Goal: Information Seeking & Learning: Find specific fact

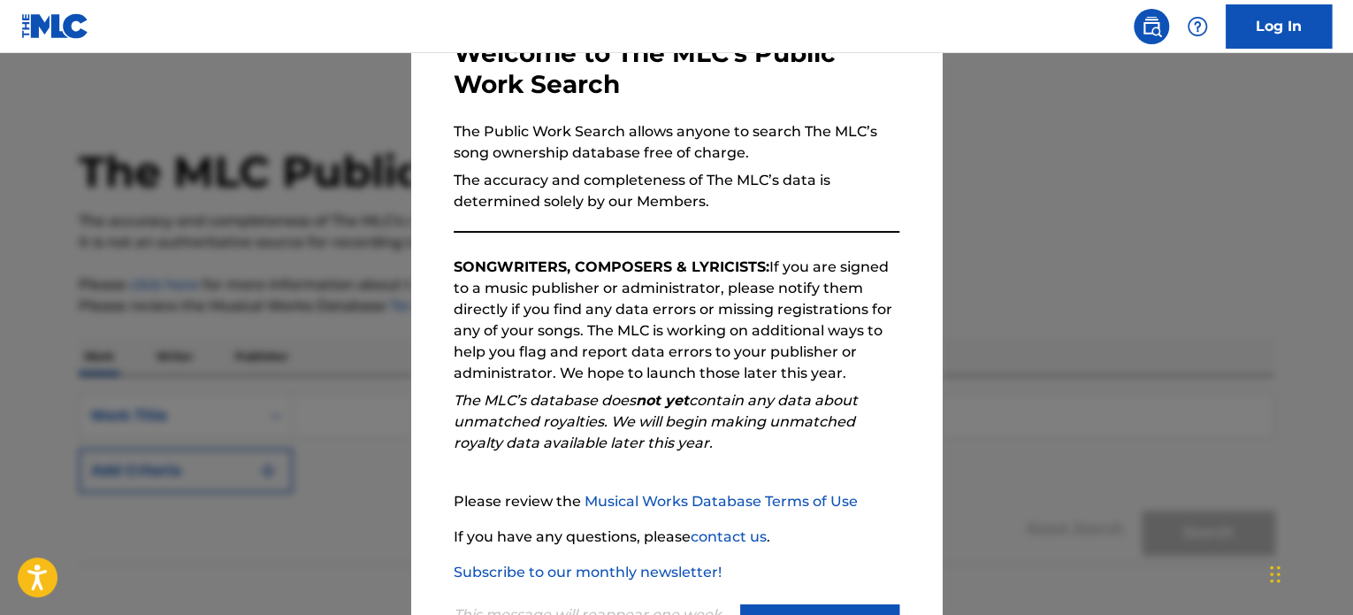
scroll to position [195, 0]
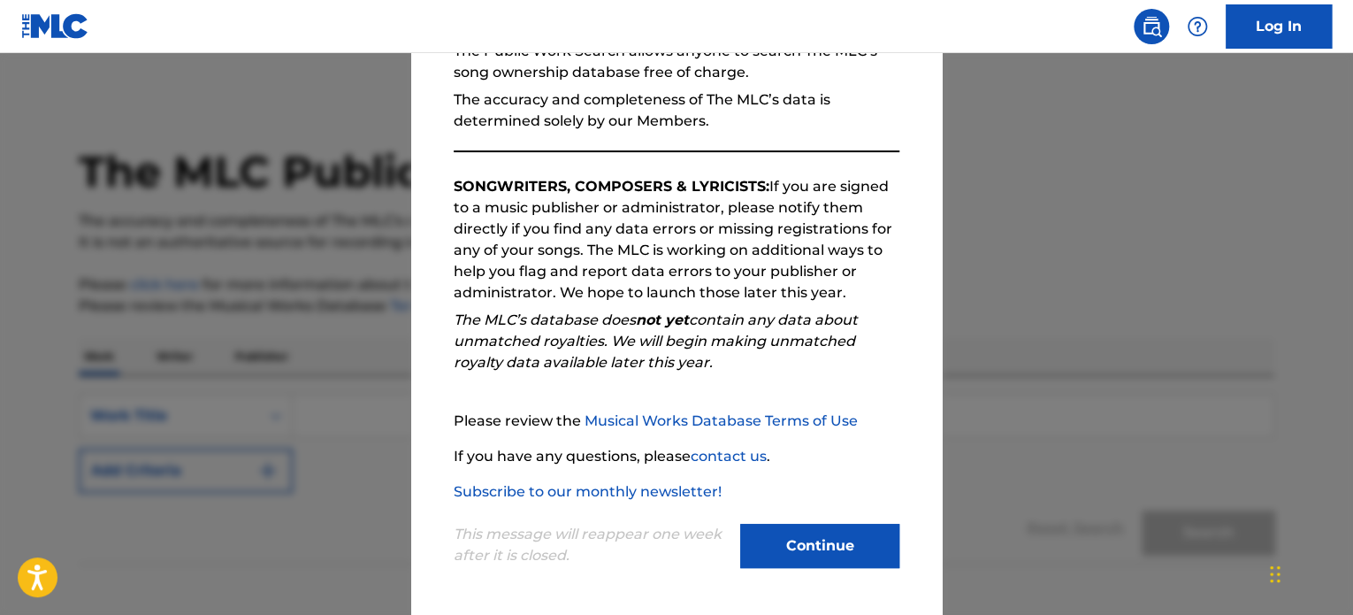
click at [819, 564] on button "Continue" at bounding box center [819, 545] width 159 height 44
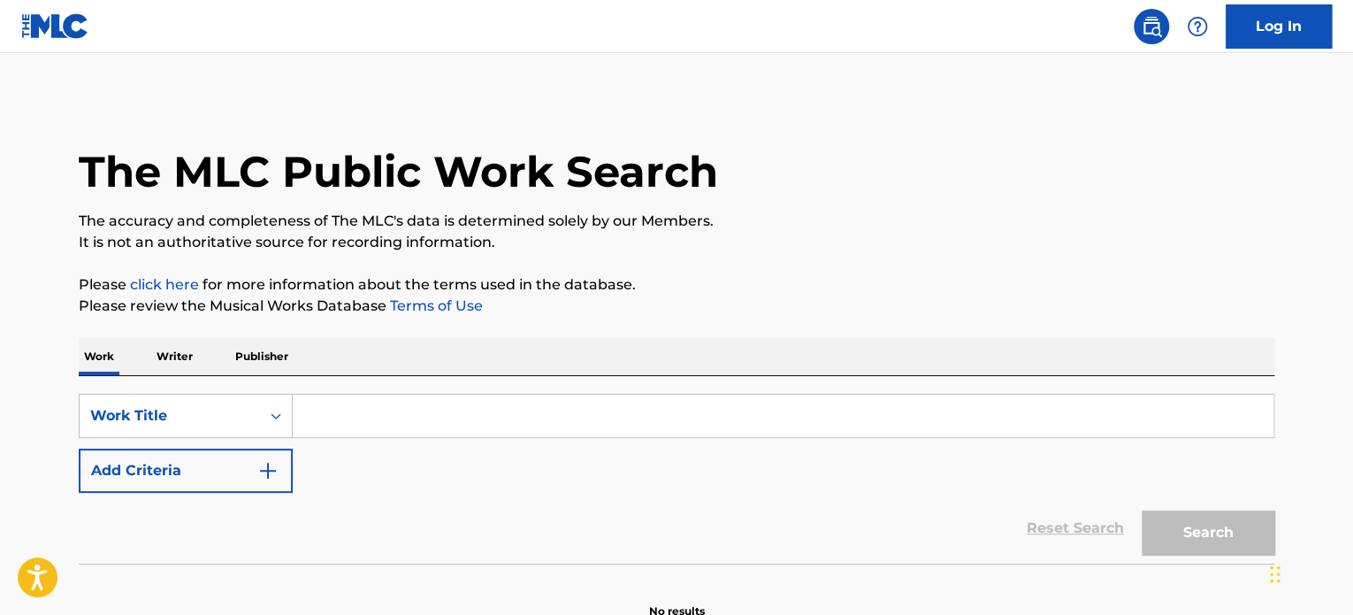
click at [468, 415] on input "Search Form" at bounding box center [783, 415] width 981 height 42
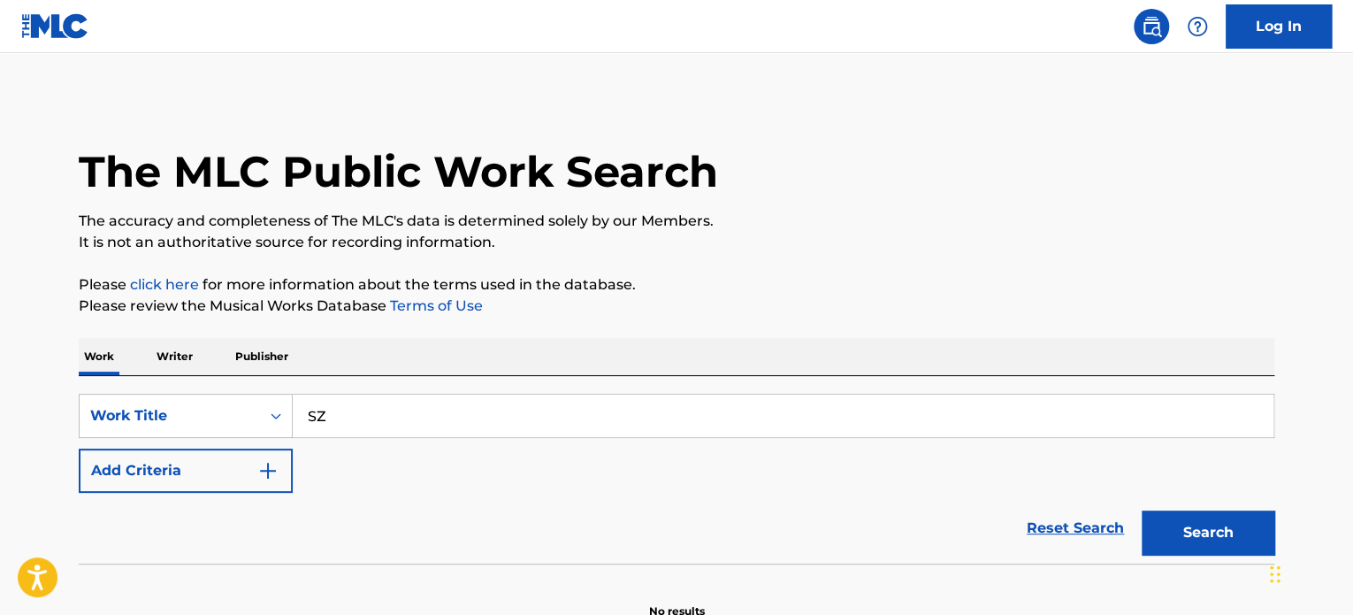
type input "S"
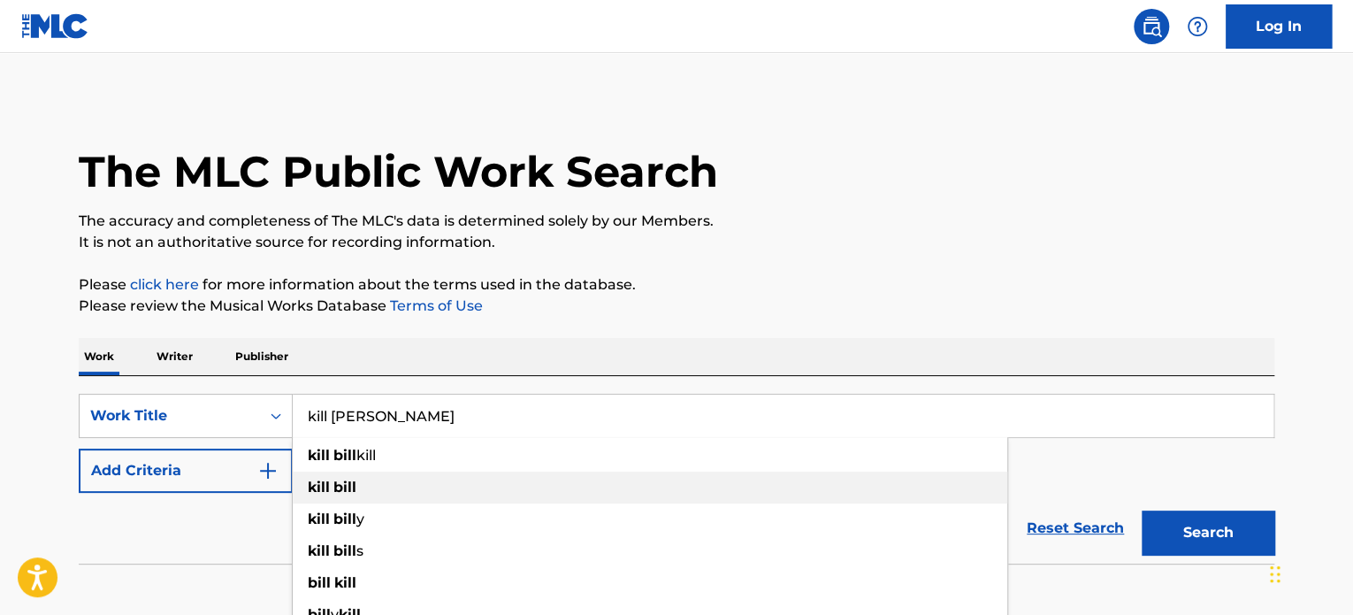
type input "kill [PERSON_NAME]"
click at [349, 480] on strong "bill" at bounding box center [344, 486] width 23 height 17
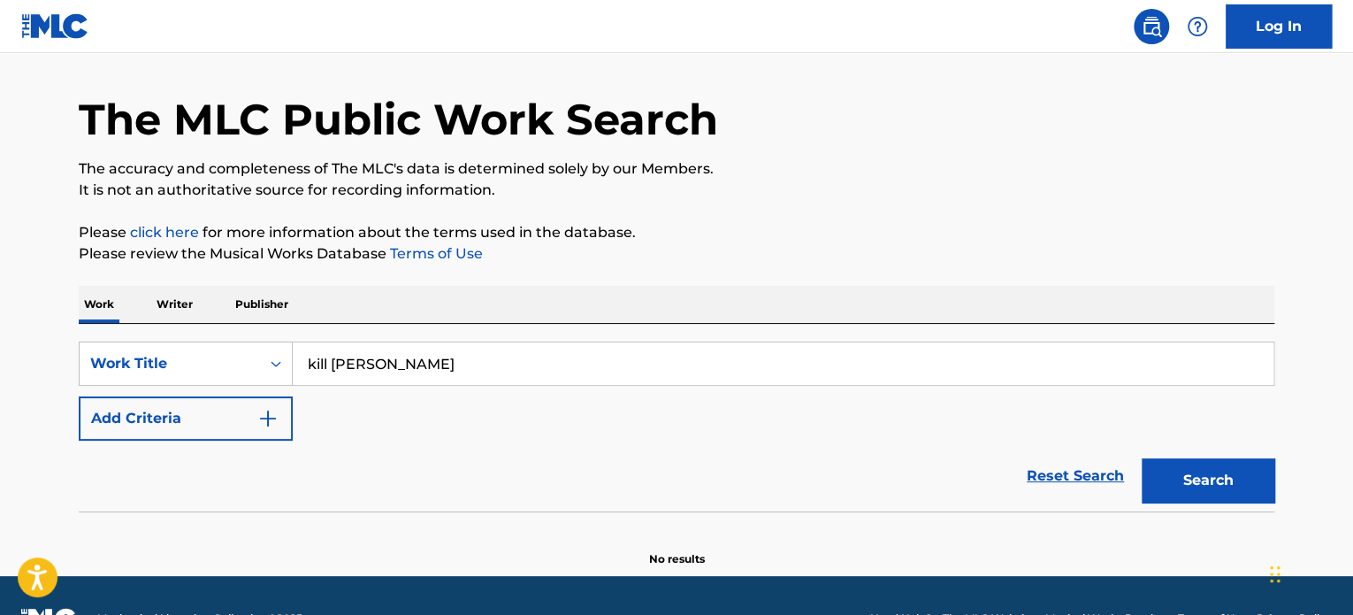
scroll to position [97, 0]
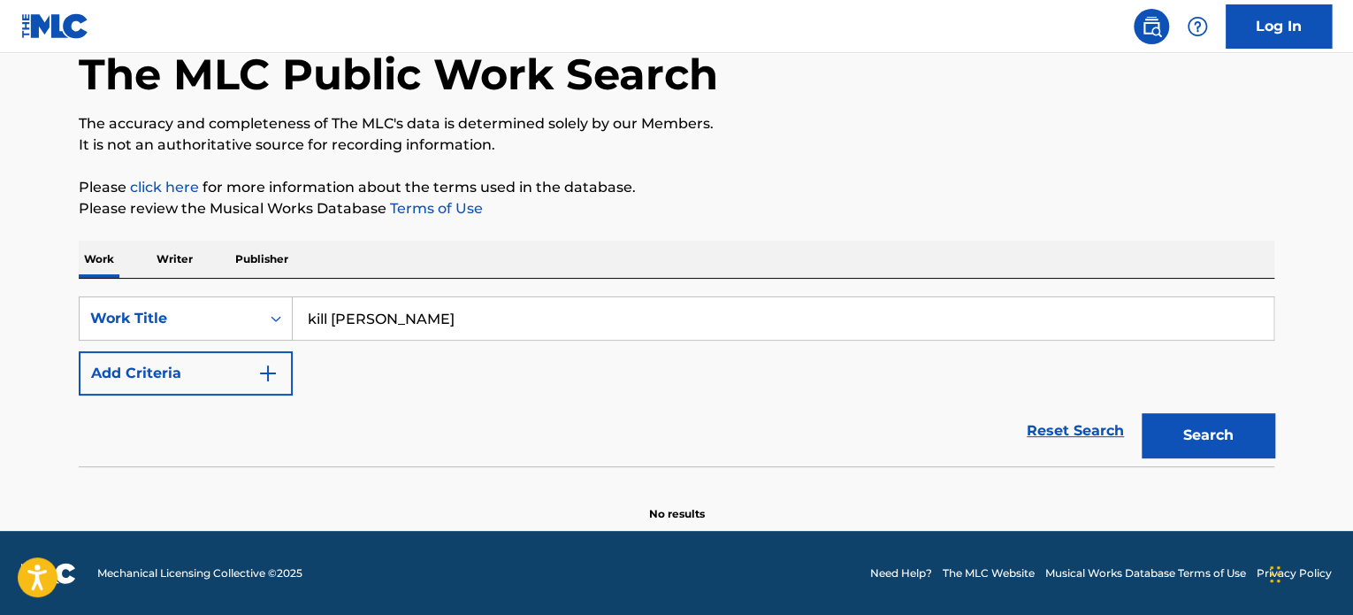
click at [172, 266] on p "Writer" at bounding box center [174, 259] width 47 height 37
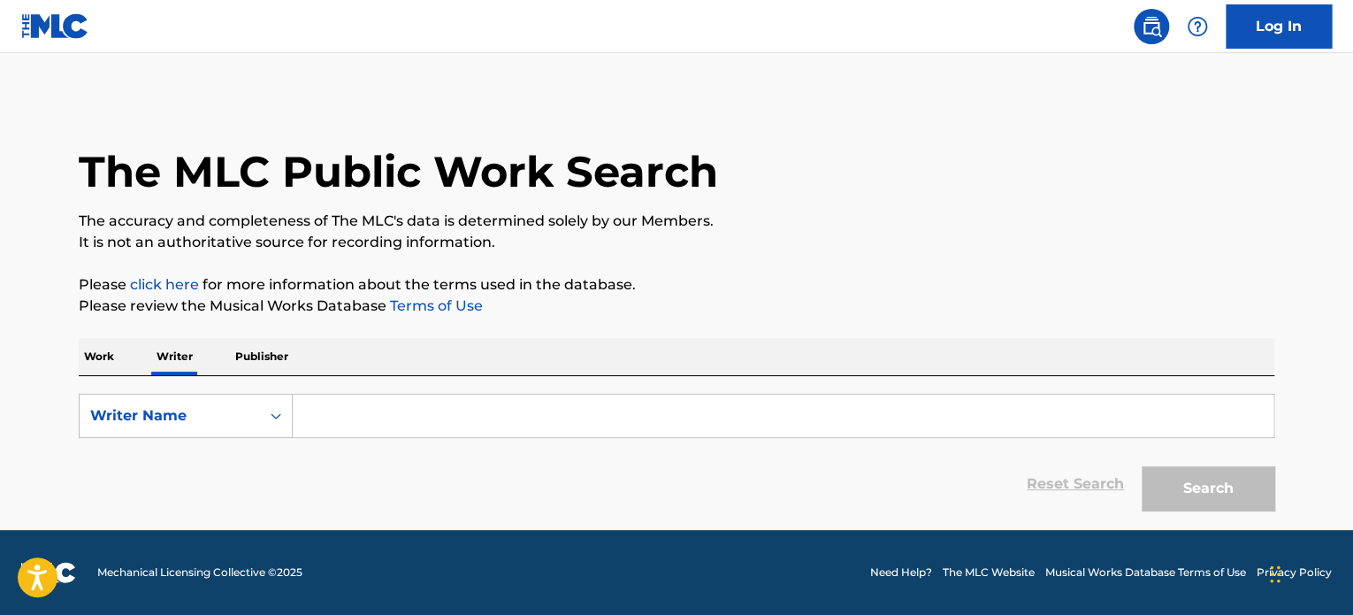
click at [92, 358] on p "Work" at bounding box center [99, 356] width 41 height 37
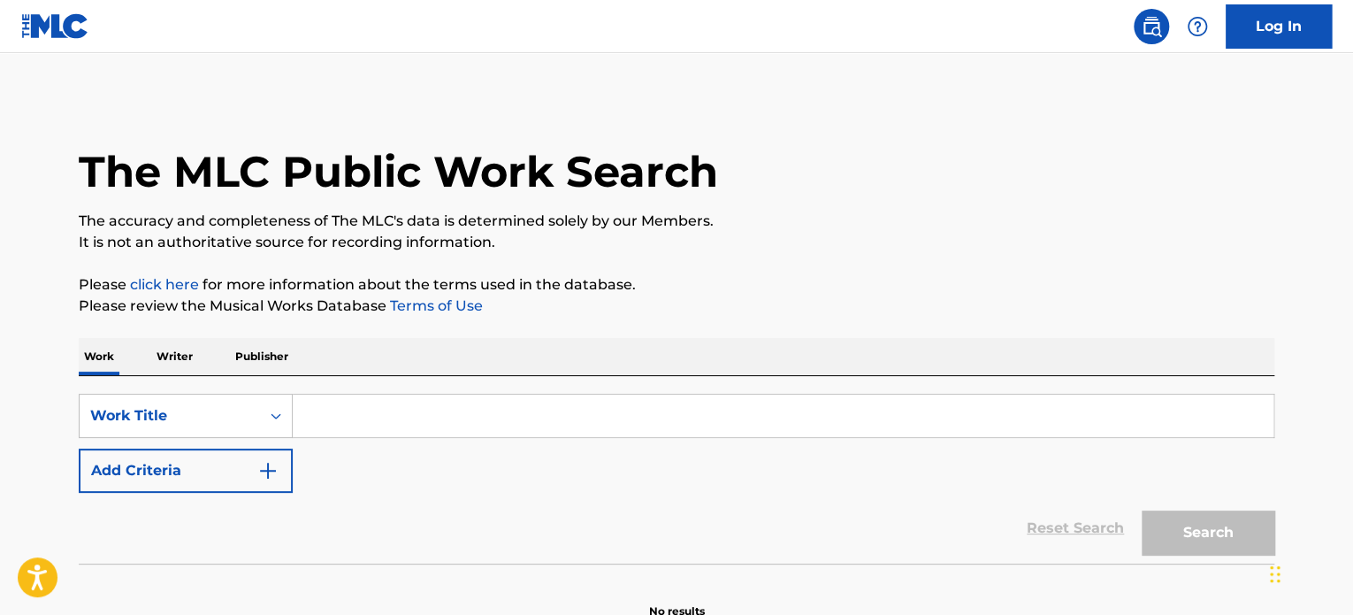
click at [384, 402] on input "Search Form" at bounding box center [783, 415] width 981 height 42
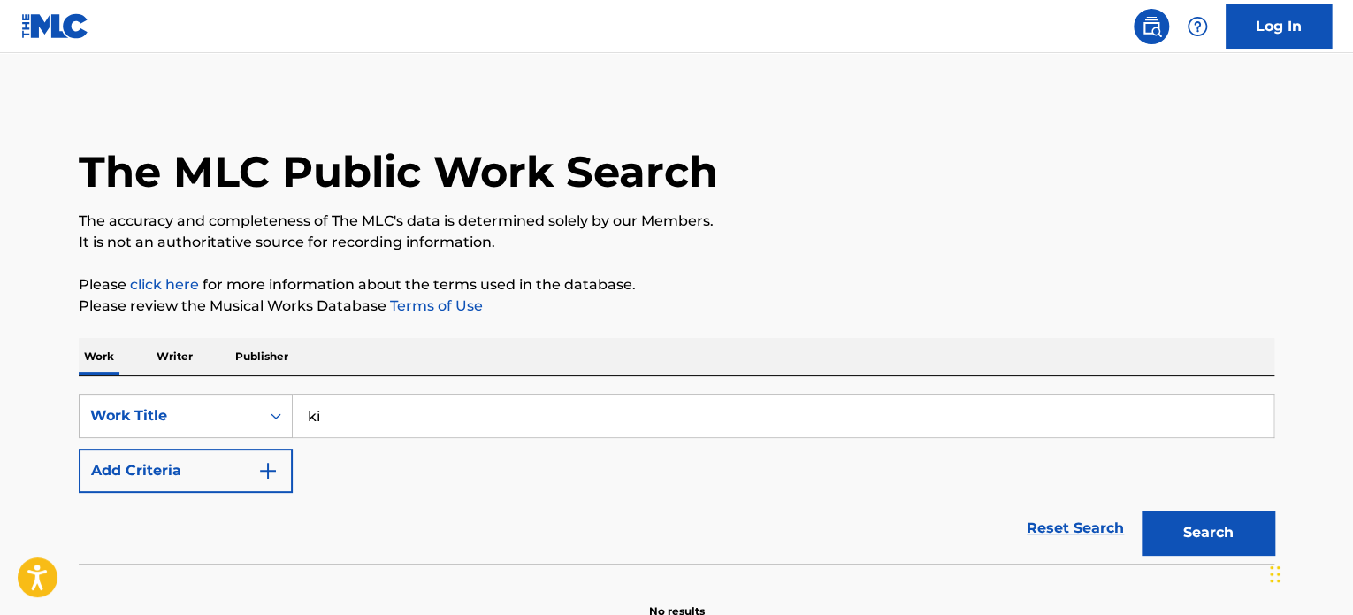
type input "k"
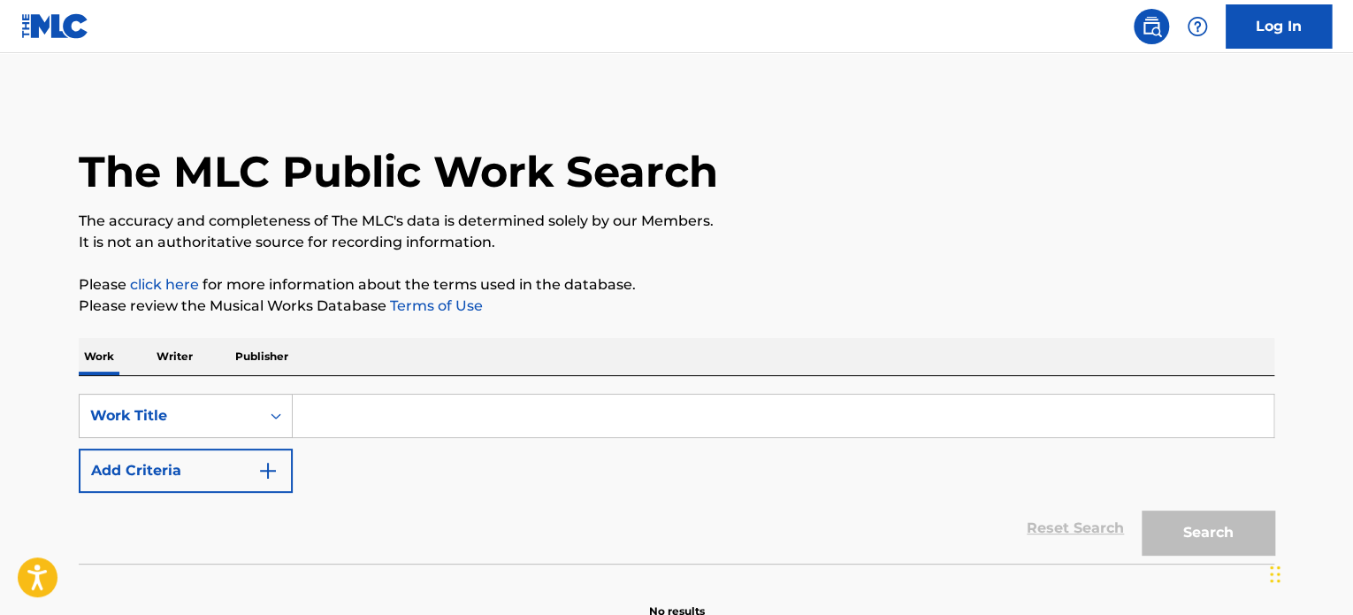
click at [190, 352] on p "Writer" at bounding box center [174, 356] width 47 height 37
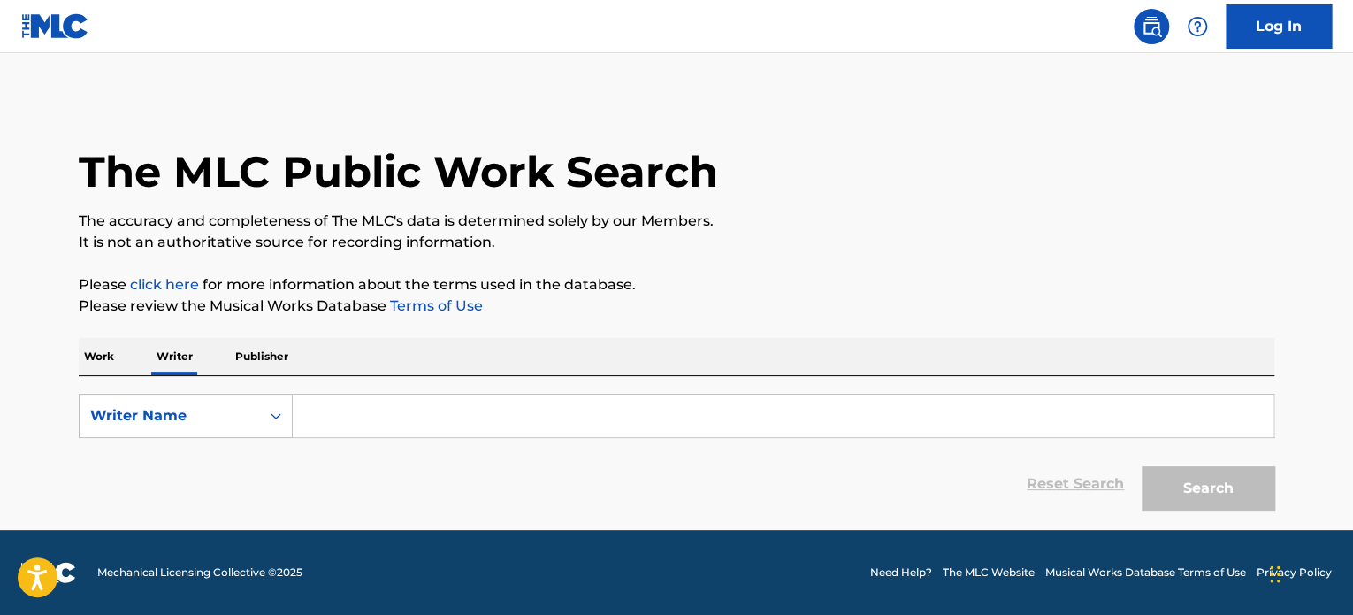
click at [433, 408] on input "Search Form" at bounding box center [783, 415] width 981 height 42
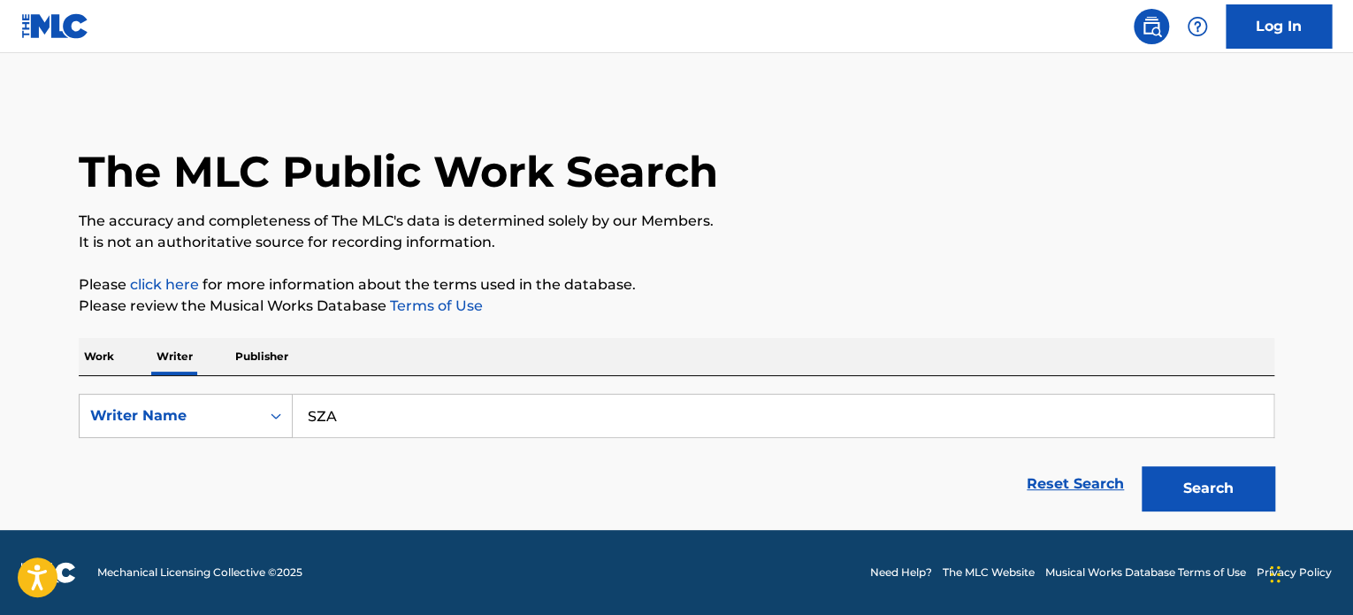
type input "SZA"
click at [1142, 466] on button "Search" at bounding box center [1208, 488] width 133 height 44
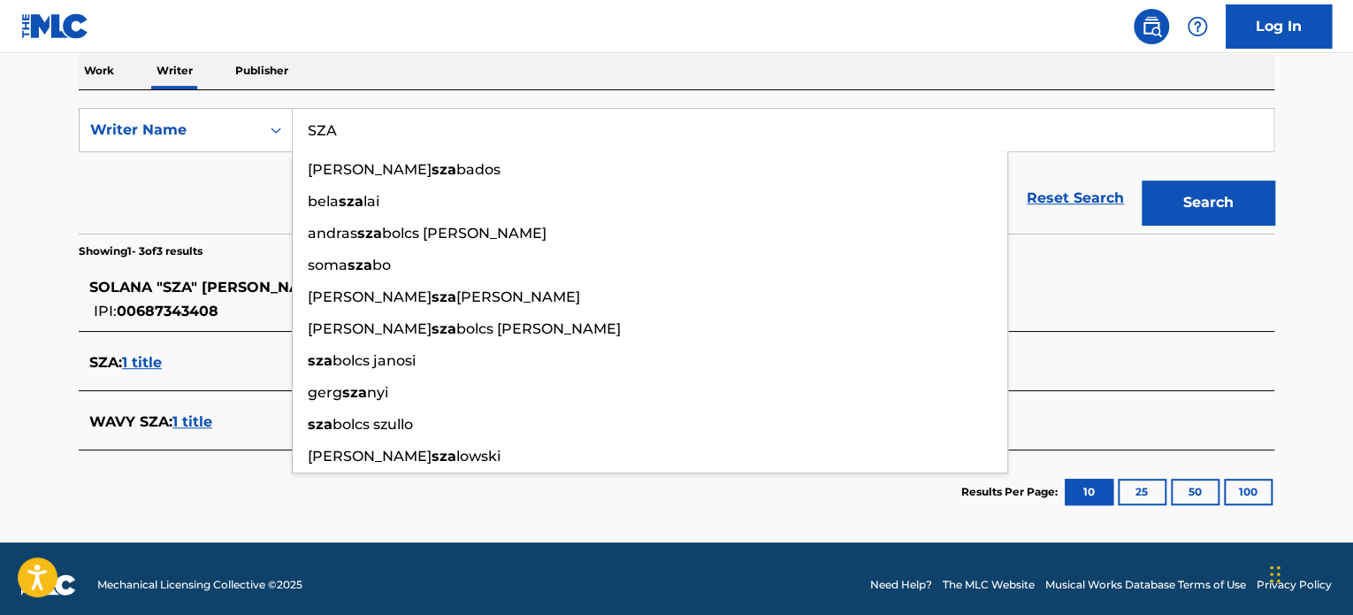
scroll to position [297, 0]
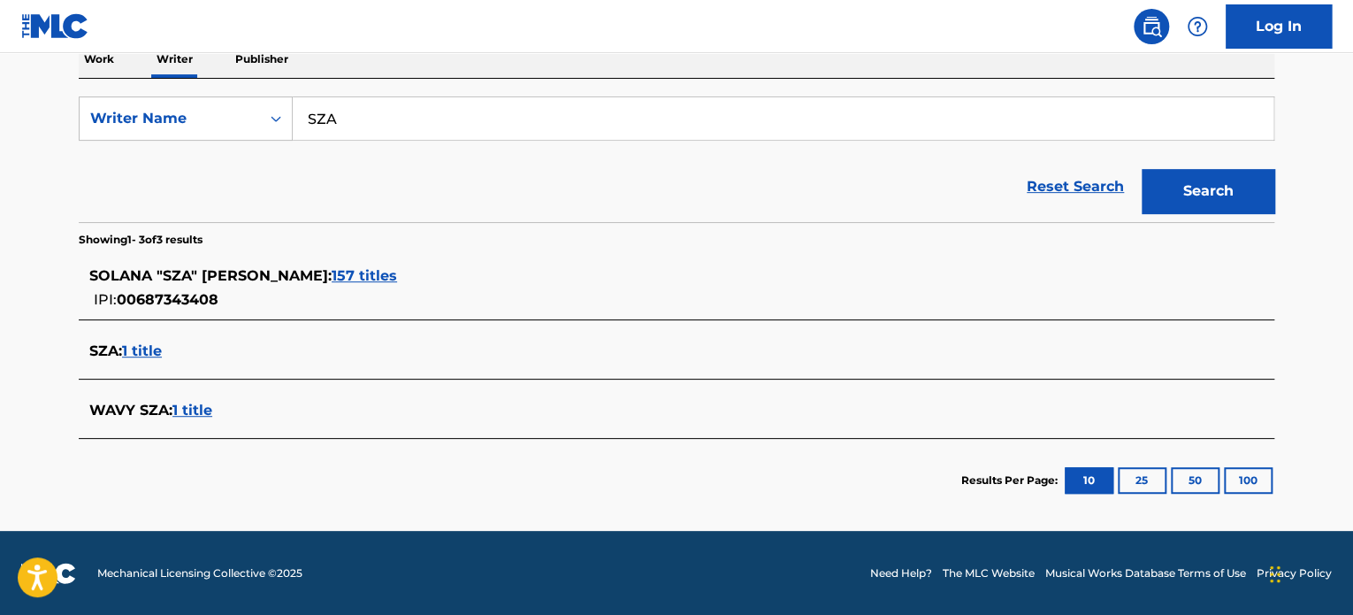
click at [159, 348] on span "1 title" at bounding box center [142, 350] width 40 height 17
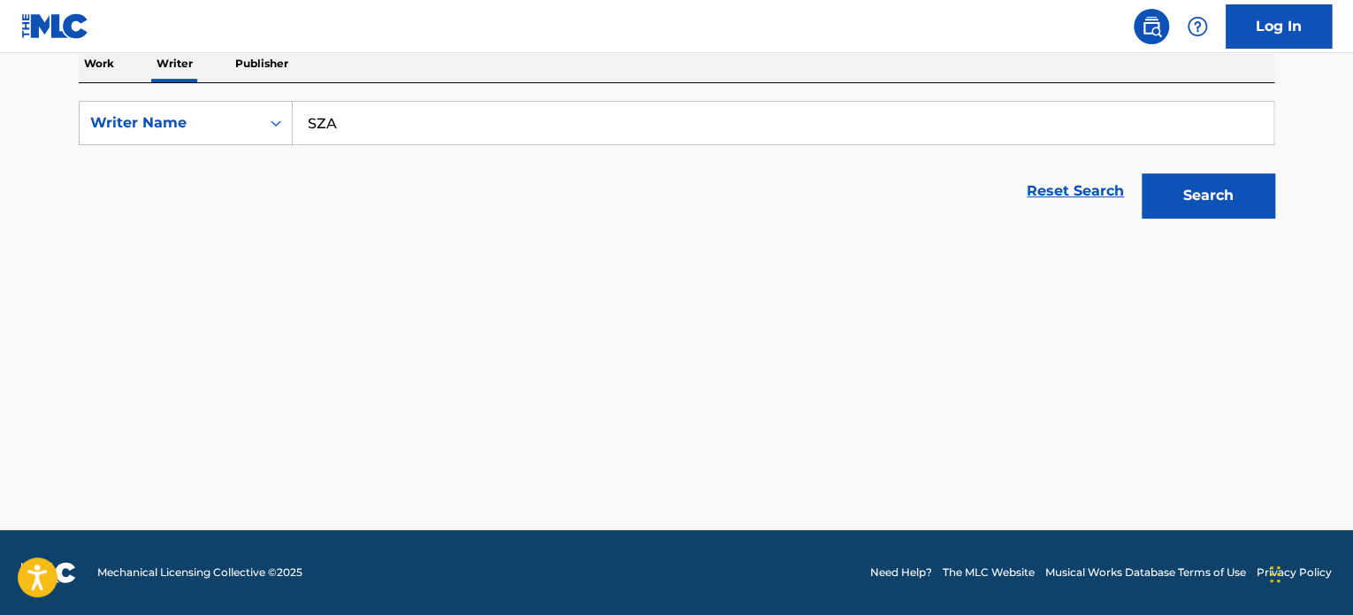
scroll to position [292, 0]
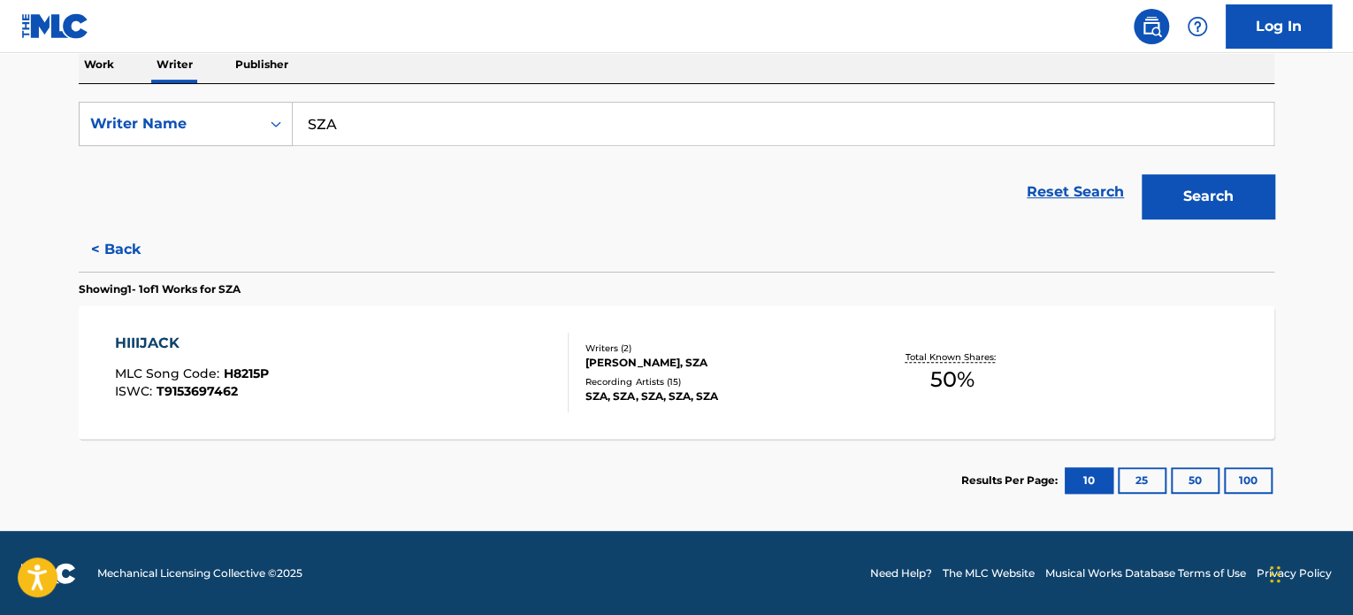
click at [88, 59] on p "Work" at bounding box center [99, 64] width 41 height 37
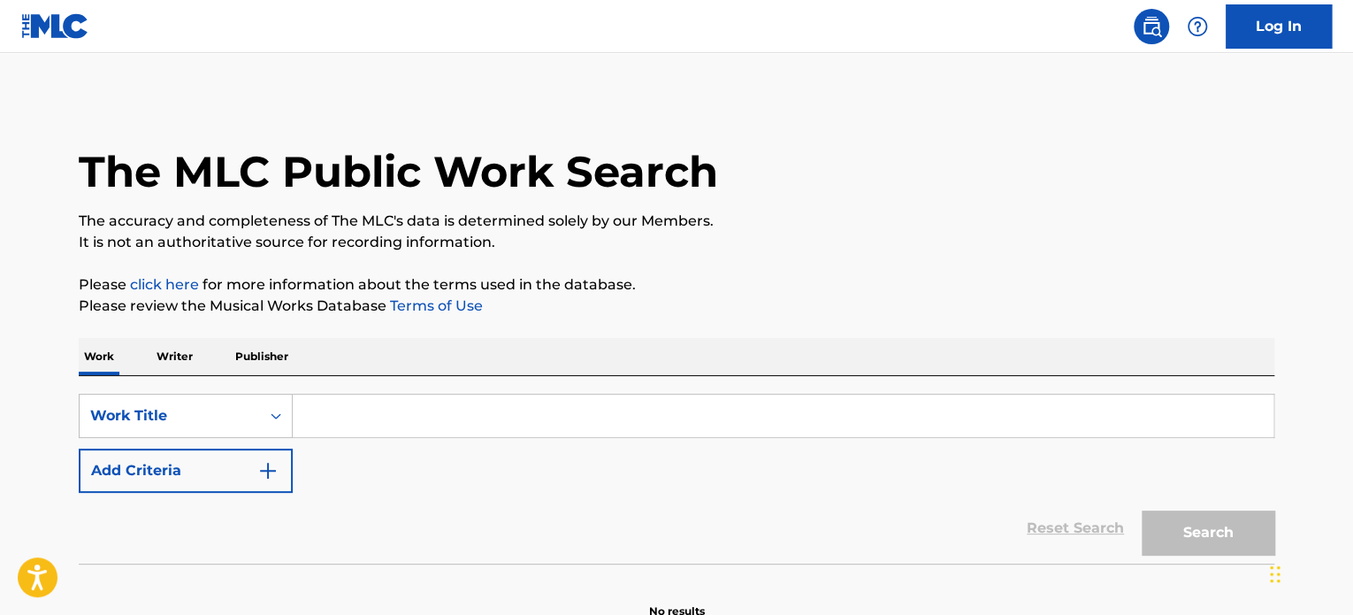
click at [389, 409] on input "Search Form" at bounding box center [783, 415] width 981 height 42
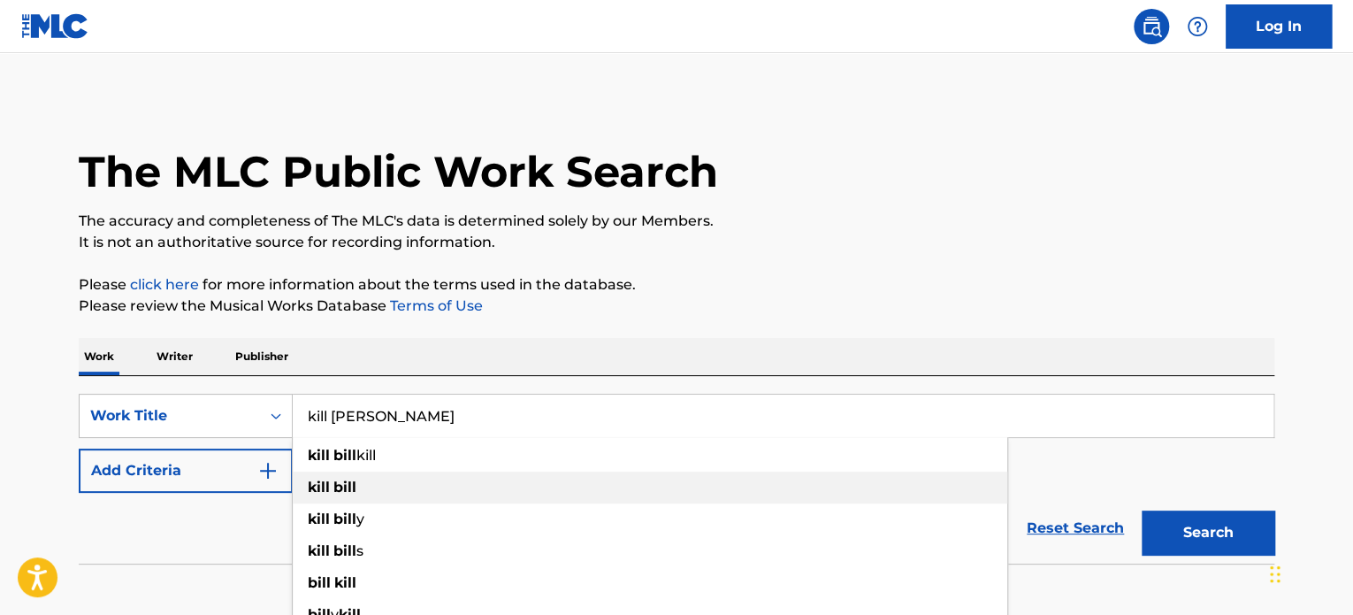
click at [398, 491] on div "kill [PERSON_NAME]" at bounding box center [650, 487] width 714 height 32
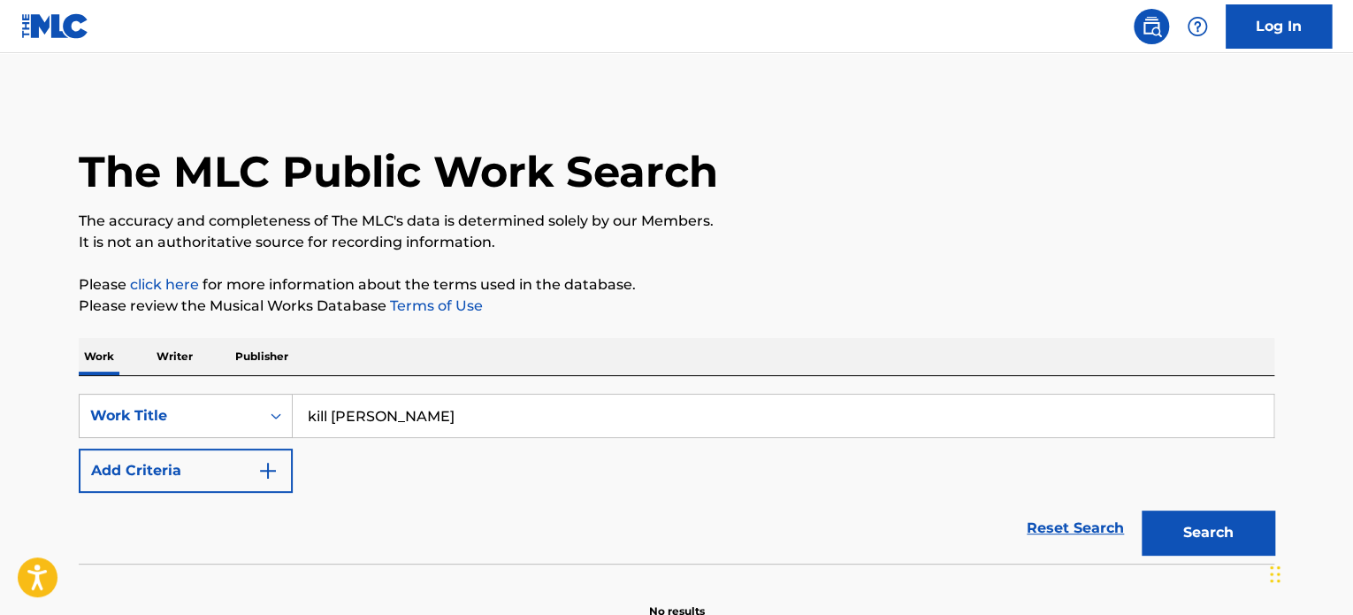
click at [1167, 518] on button "Search" at bounding box center [1208, 532] width 133 height 44
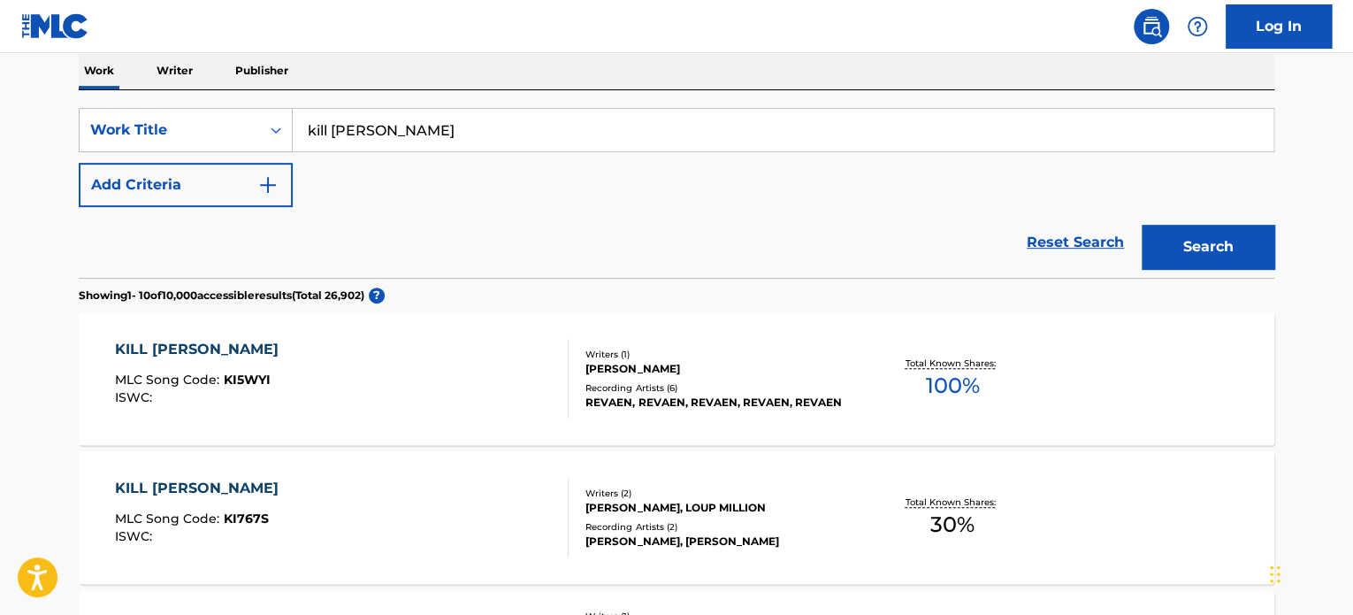
scroll to position [134, 0]
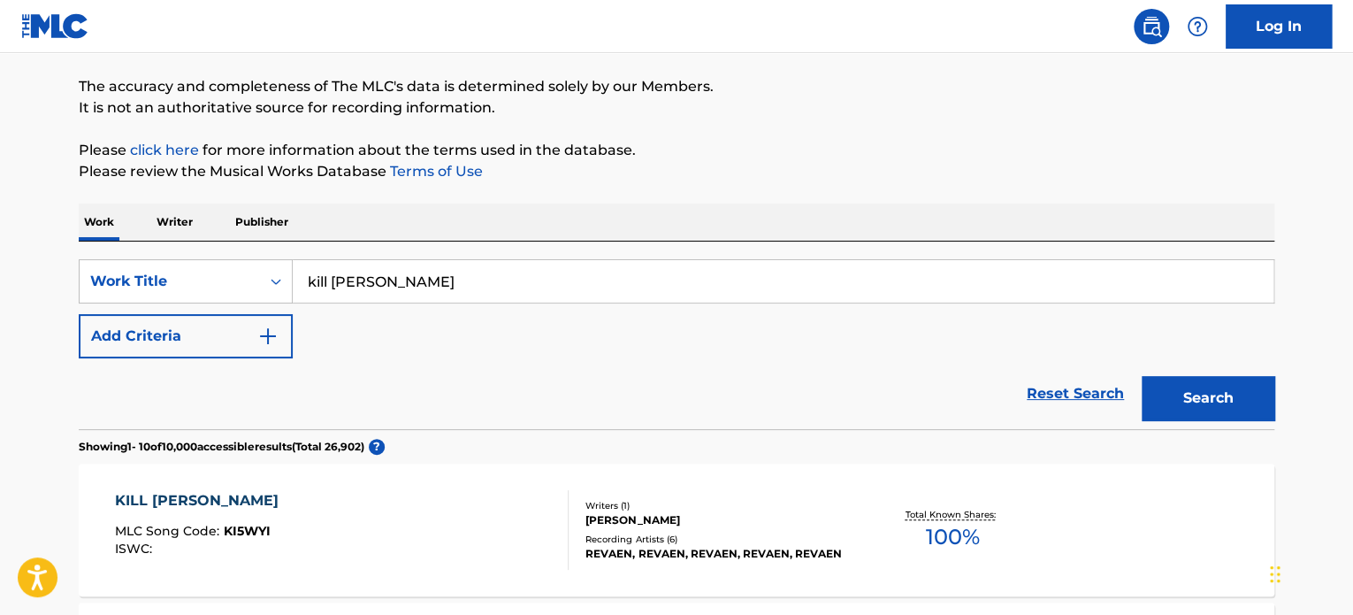
click at [432, 273] on input "kill [PERSON_NAME]" at bounding box center [783, 281] width 981 height 42
click at [1142, 376] on button "Search" at bounding box center [1208, 398] width 133 height 44
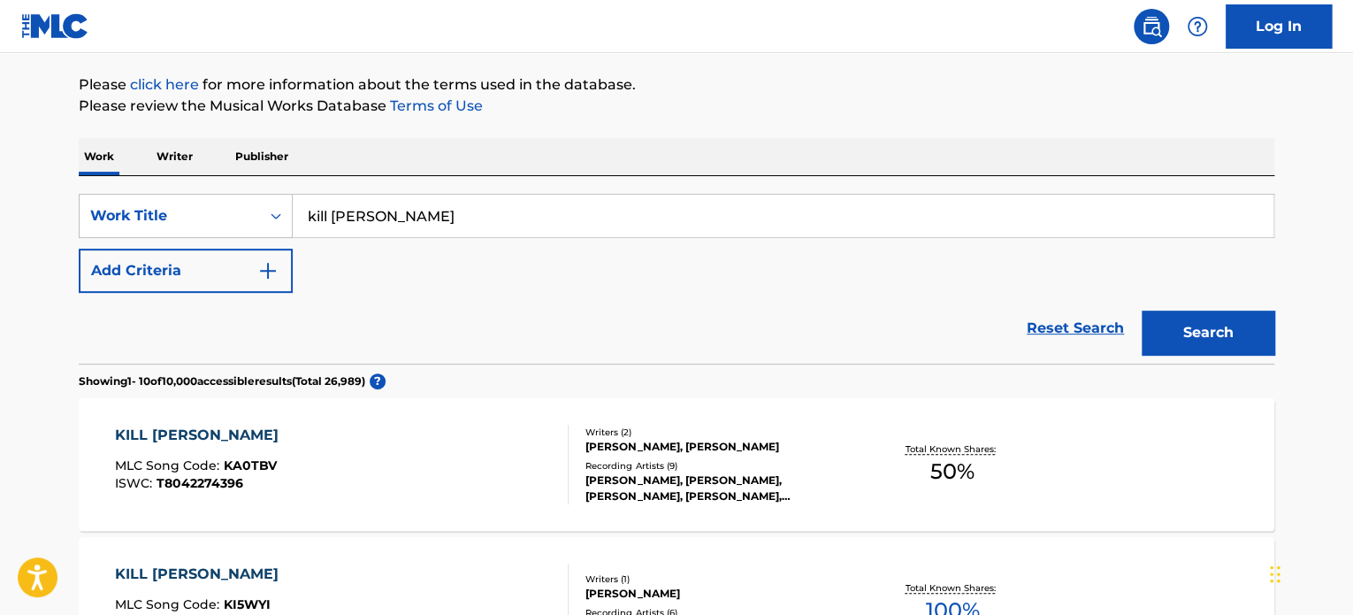
scroll to position [223, 0]
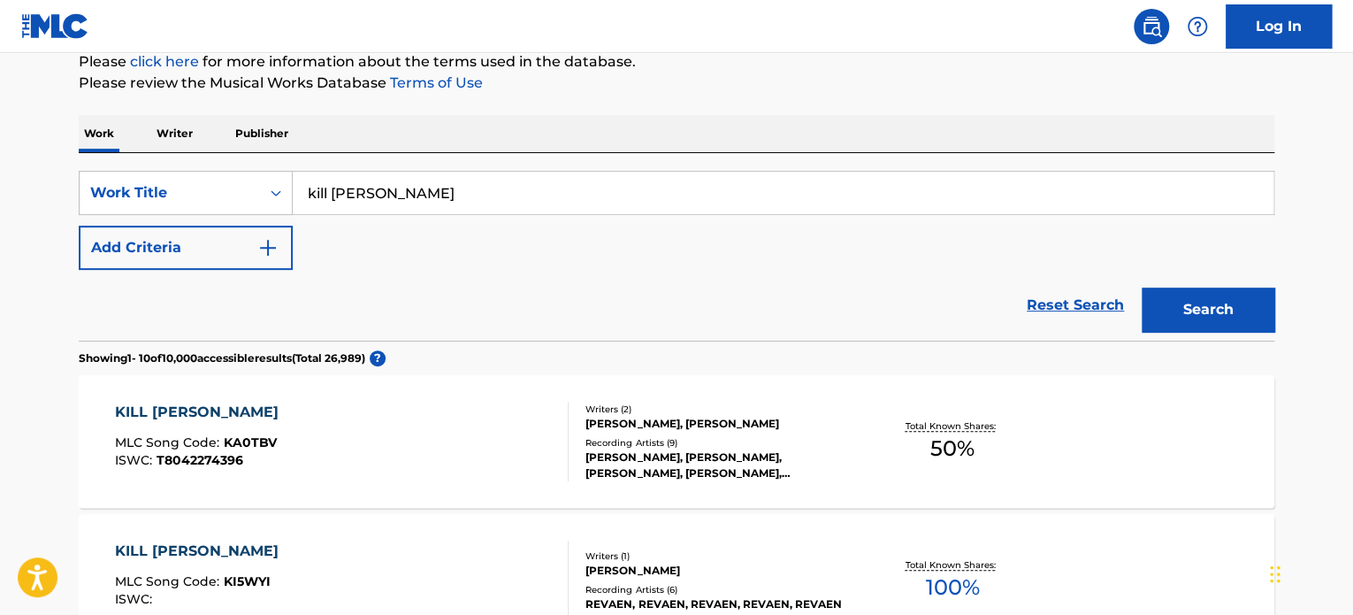
click at [438, 179] on input "kill [PERSON_NAME]" at bounding box center [783, 193] width 981 height 42
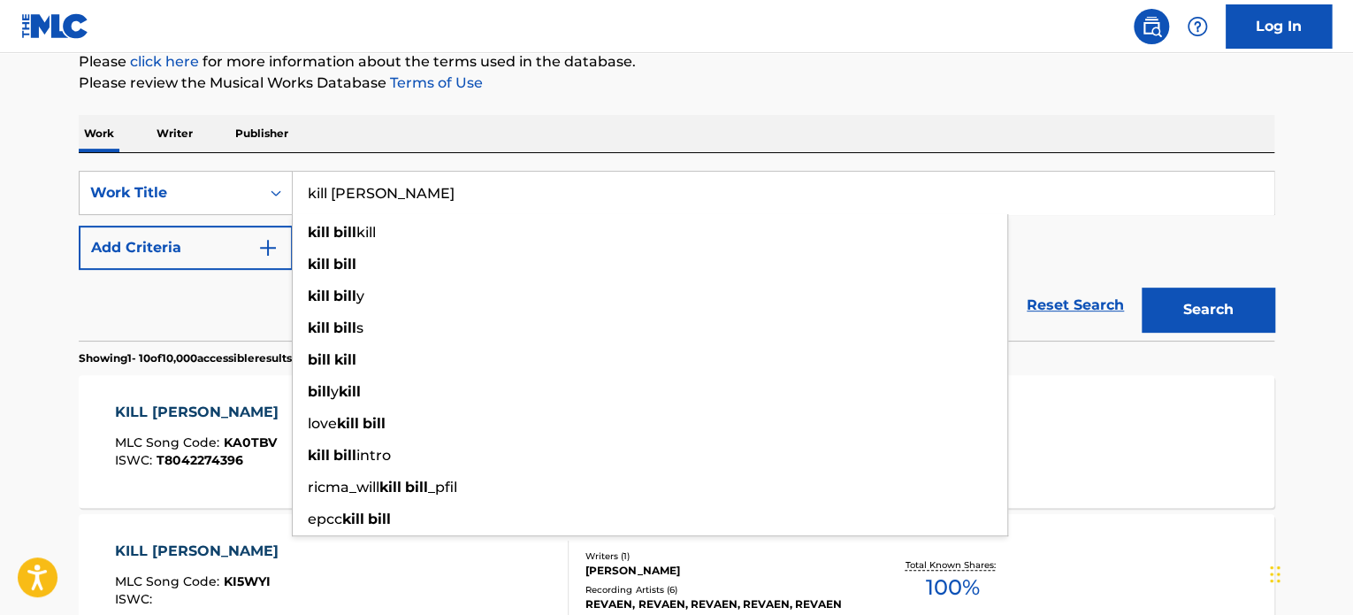
type input "kill [PERSON_NAME]"
click at [171, 134] on p "Writer" at bounding box center [174, 133] width 47 height 37
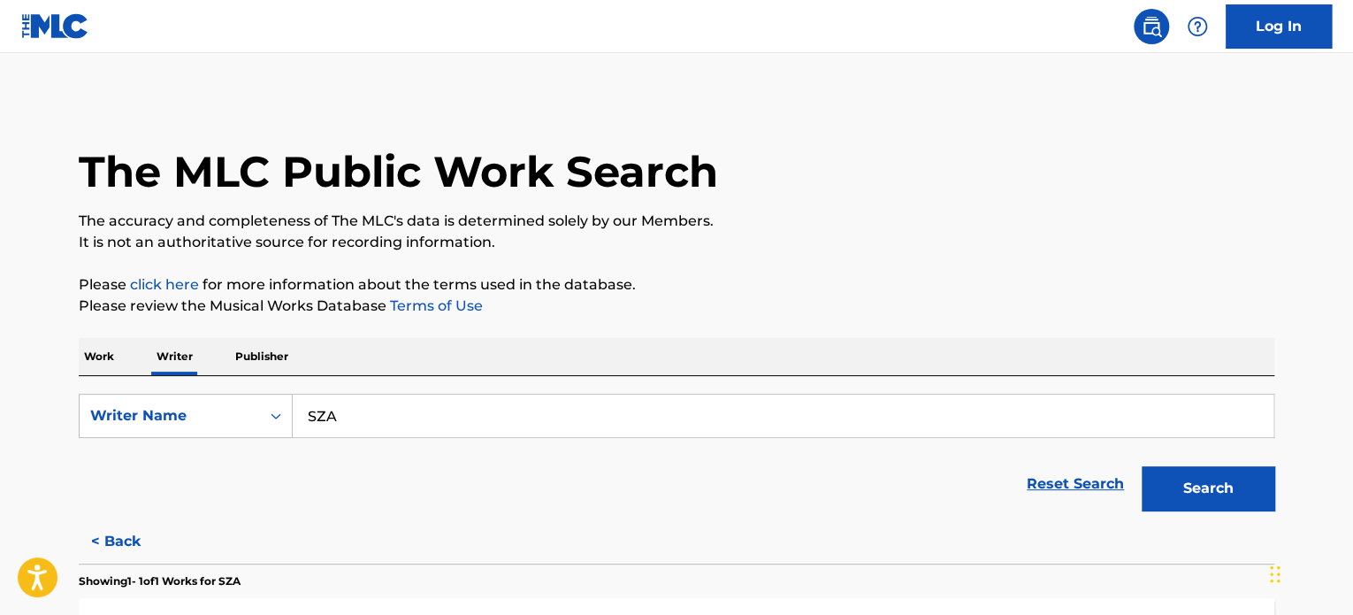
click at [1218, 485] on button "Search" at bounding box center [1208, 488] width 133 height 44
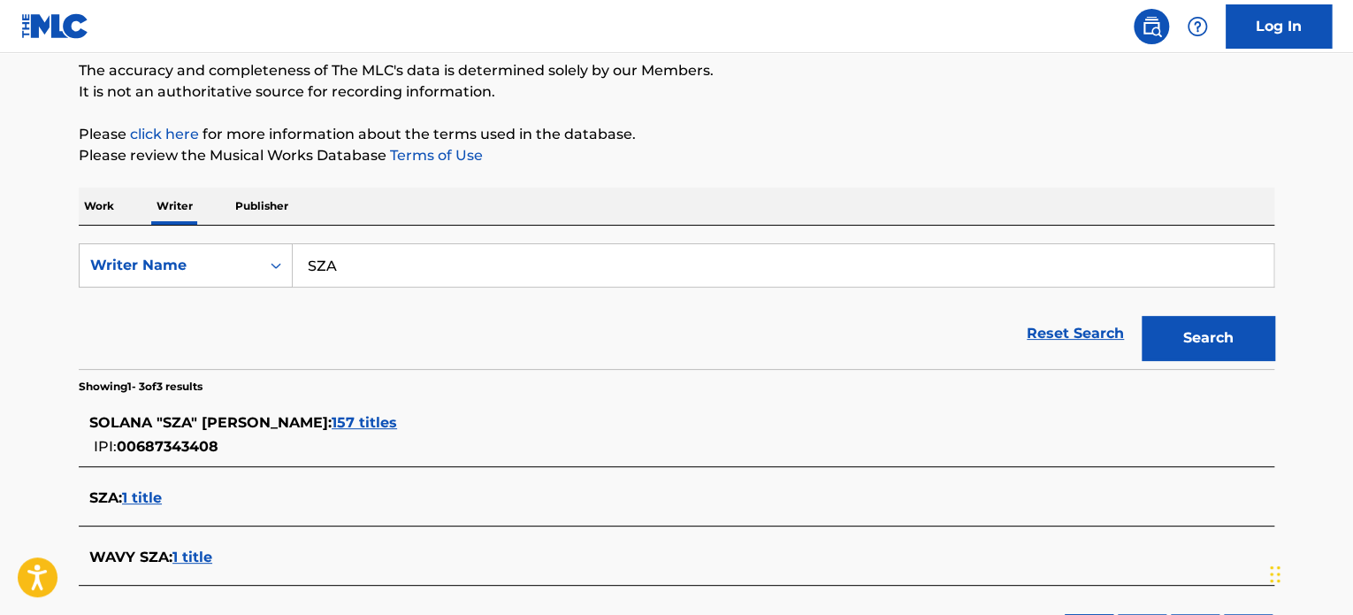
scroll to position [265, 0]
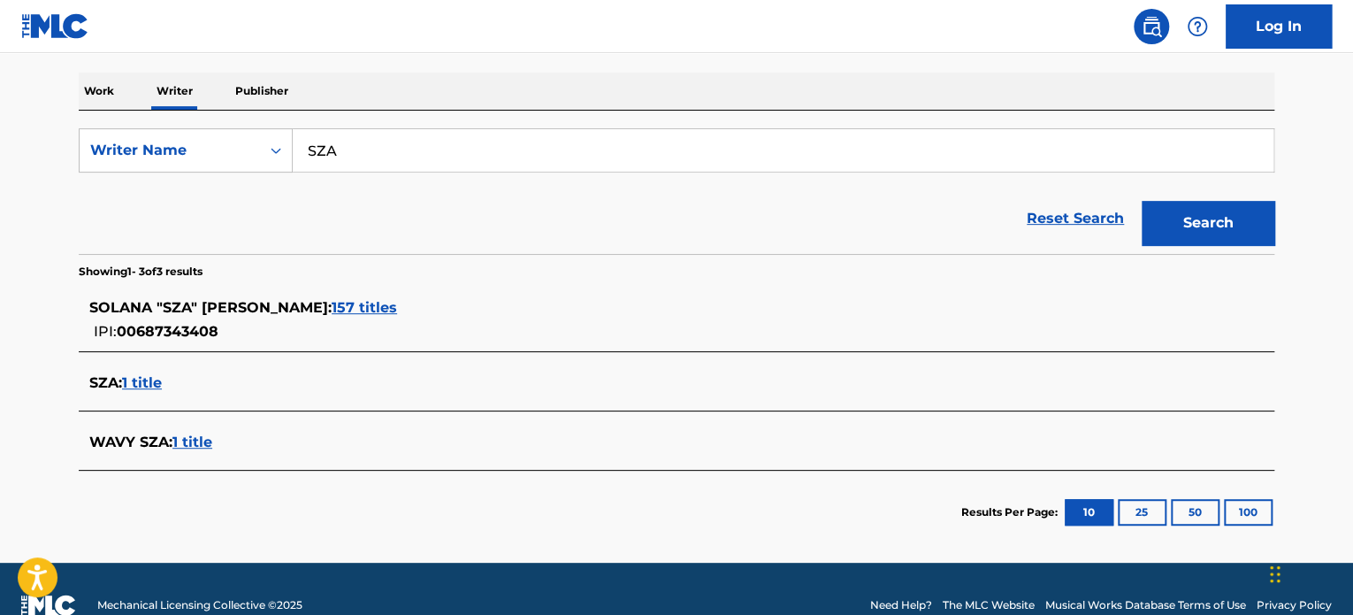
click at [357, 315] on span "157 titles" at bounding box center [364, 307] width 65 height 17
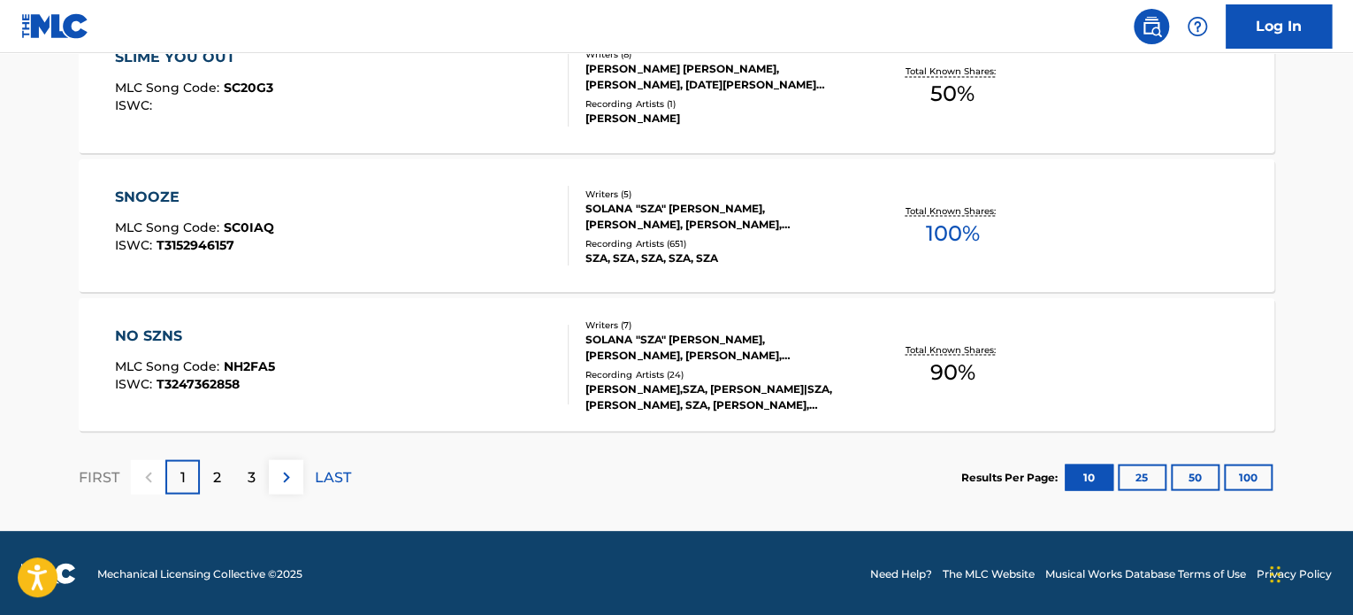
scroll to position [1549, 0]
click at [218, 476] on p "2" at bounding box center [217, 476] width 8 height 21
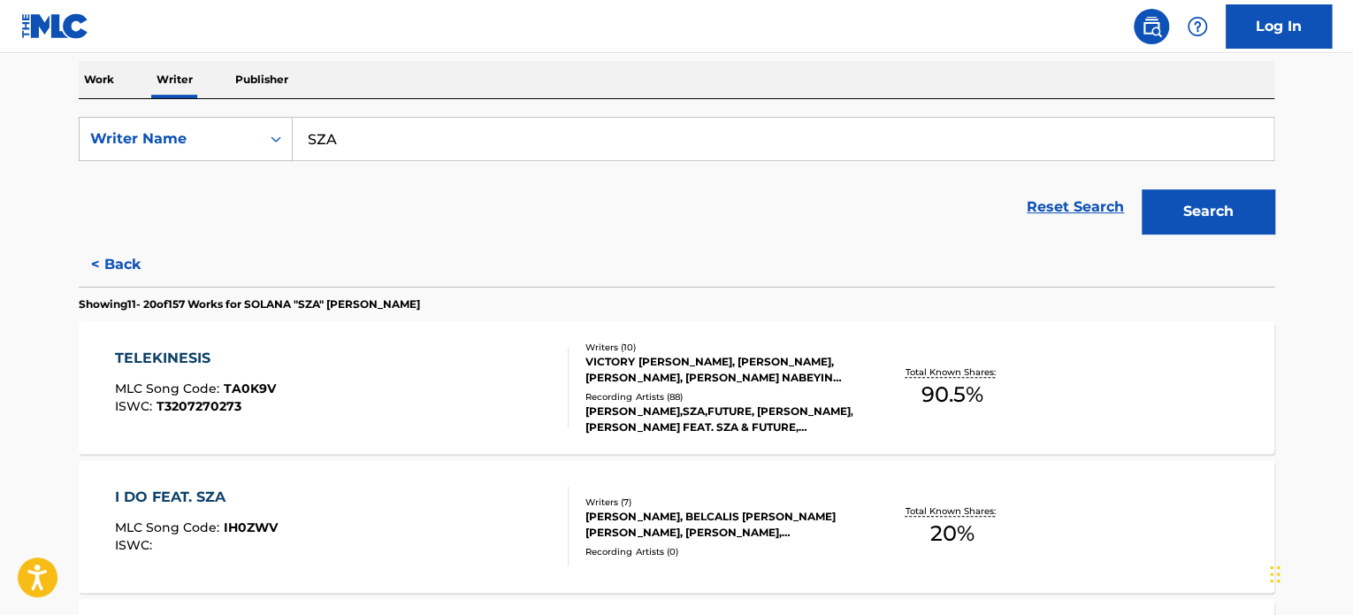
scroll to position [134, 0]
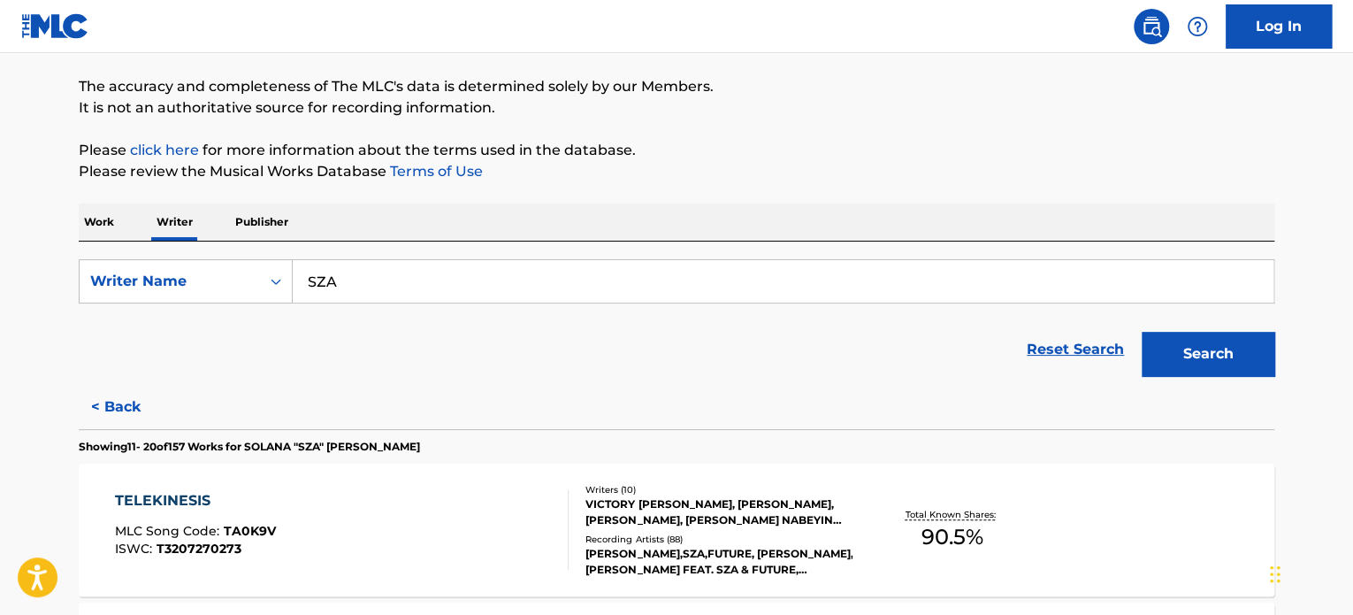
click at [125, 225] on div "Work Writer Publisher" at bounding box center [676, 221] width 1195 height 37
click at [115, 225] on p "Work" at bounding box center [99, 221] width 41 height 37
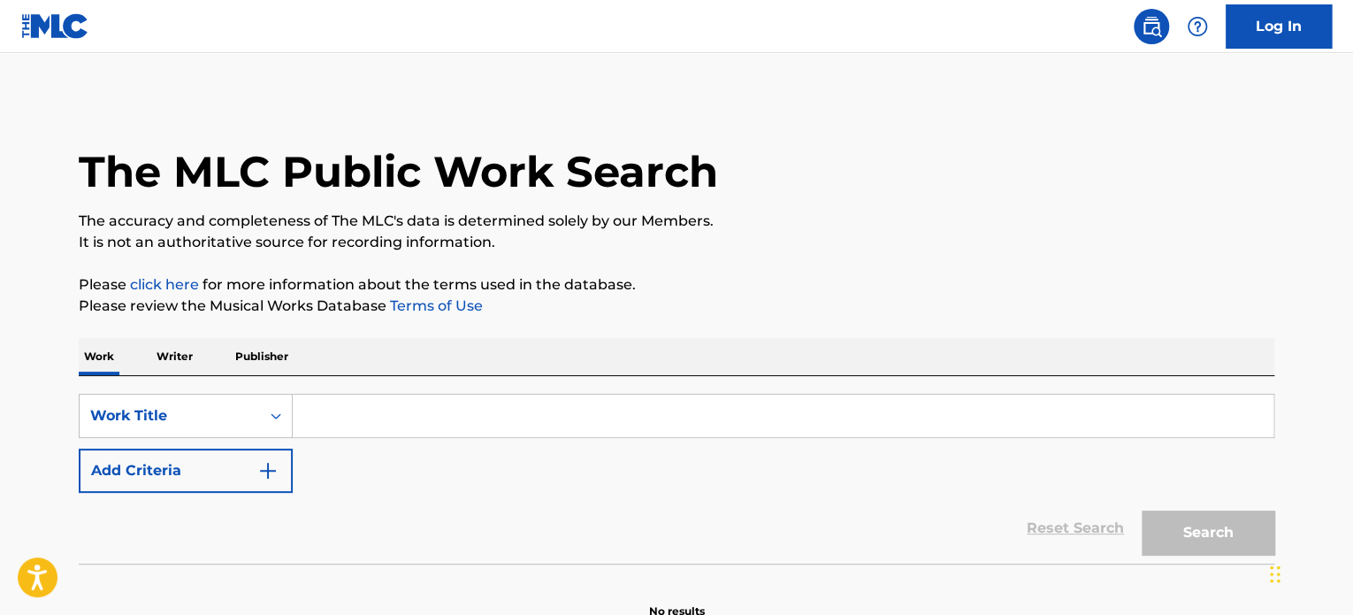
click at [414, 427] on input "Search Form" at bounding box center [783, 415] width 981 height 42
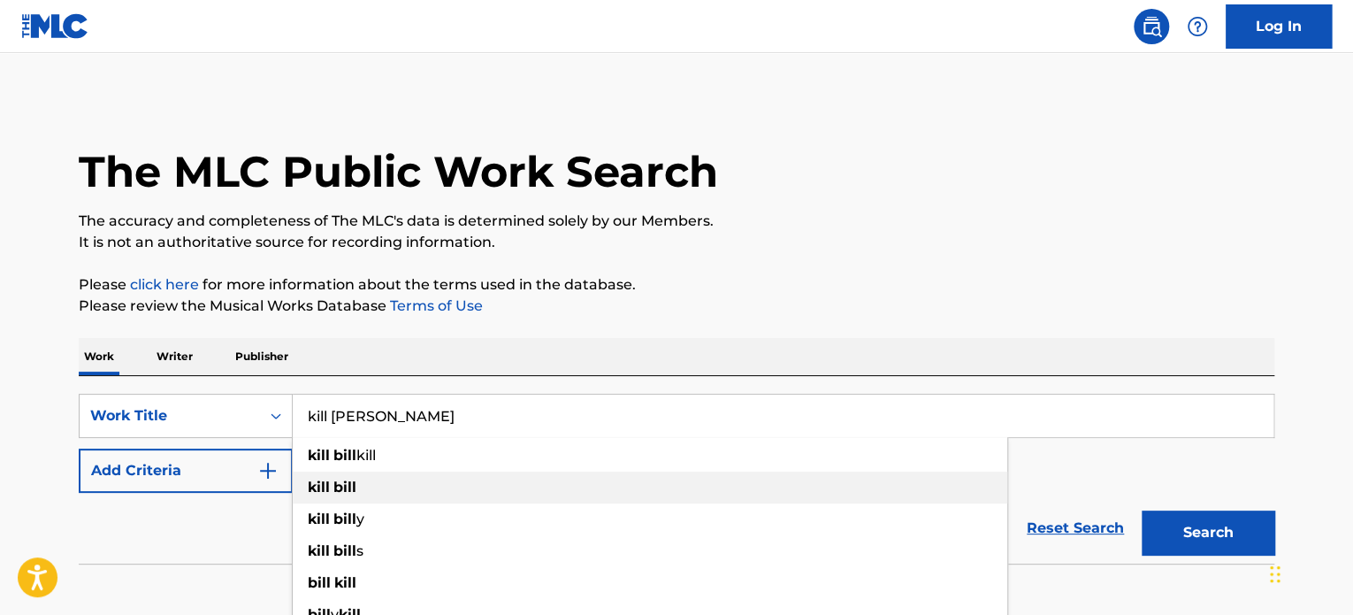
click at [409, 471] on div "kill [PERSON_NAME]" at bounding box center [650, 487] width 714 height 32
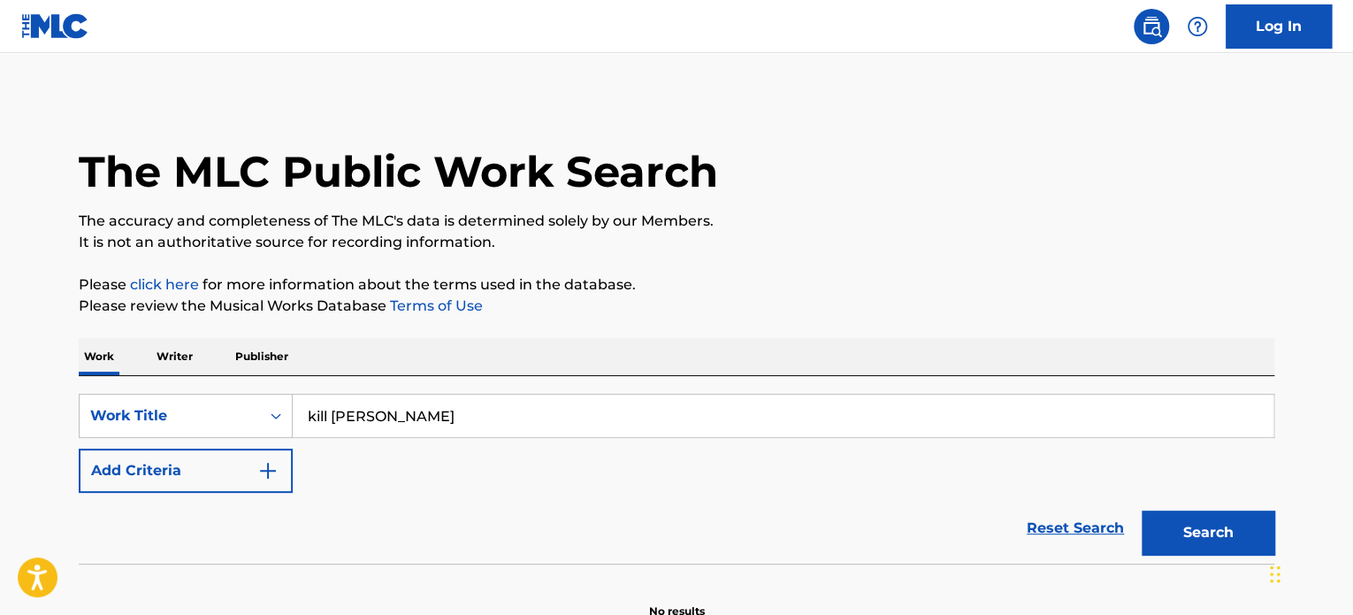
click at [1167, 539] on button "Search" at bounding box center [1208, 532] width 133 height 44
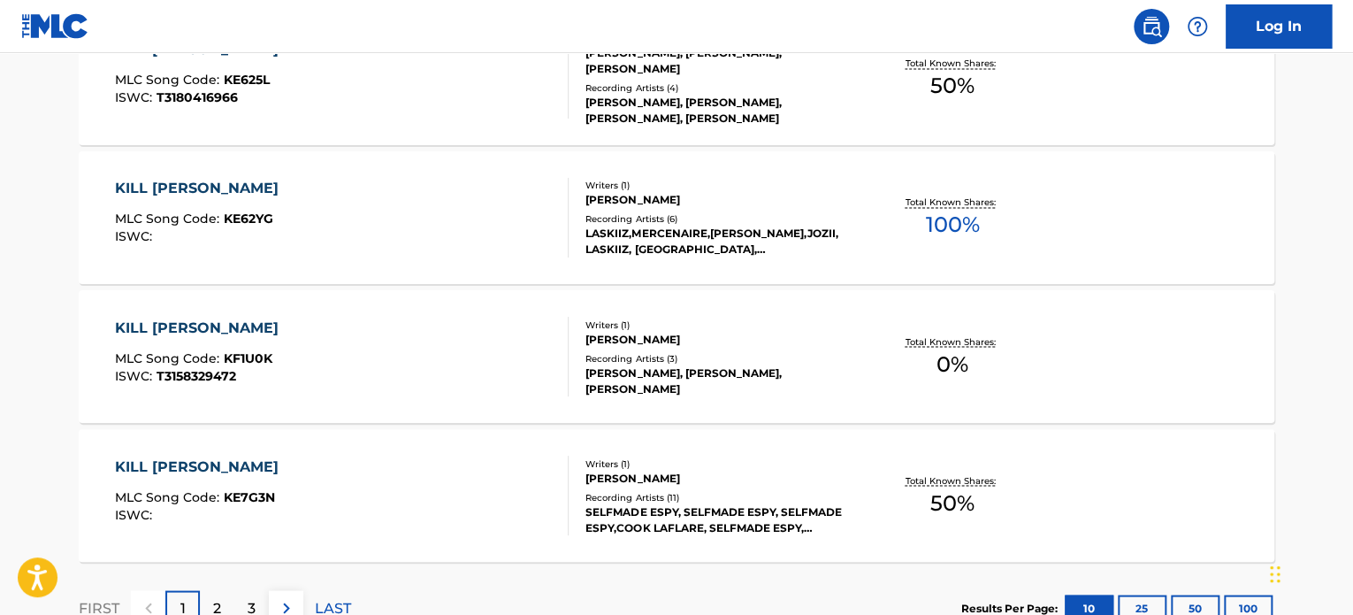
scroll to position [1503, 0]
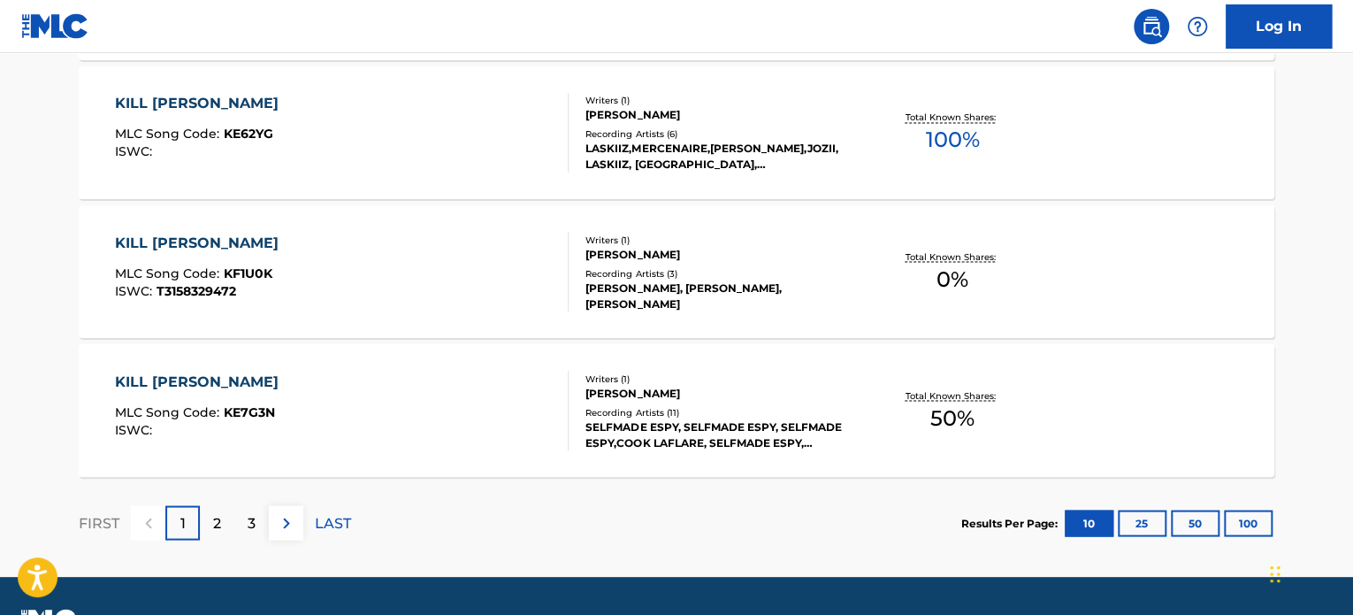
click at [221, 514] on div "2" at bounding box center [217, 522] width 34 height 34
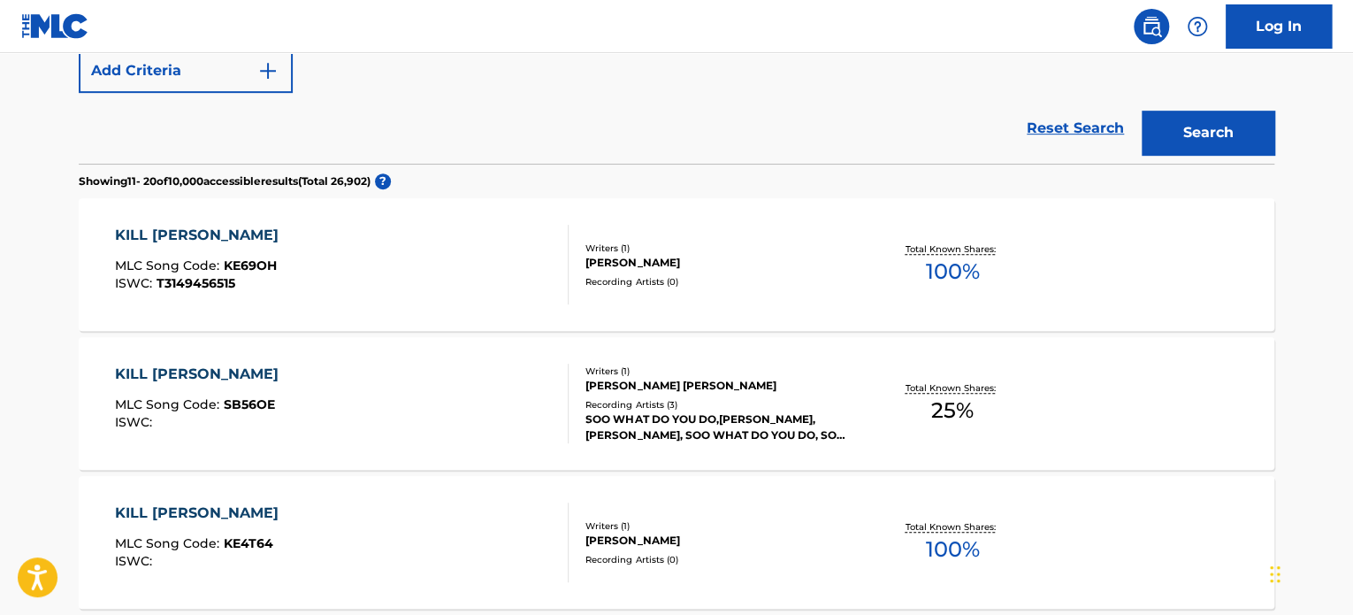
scroll to position [134, 0]
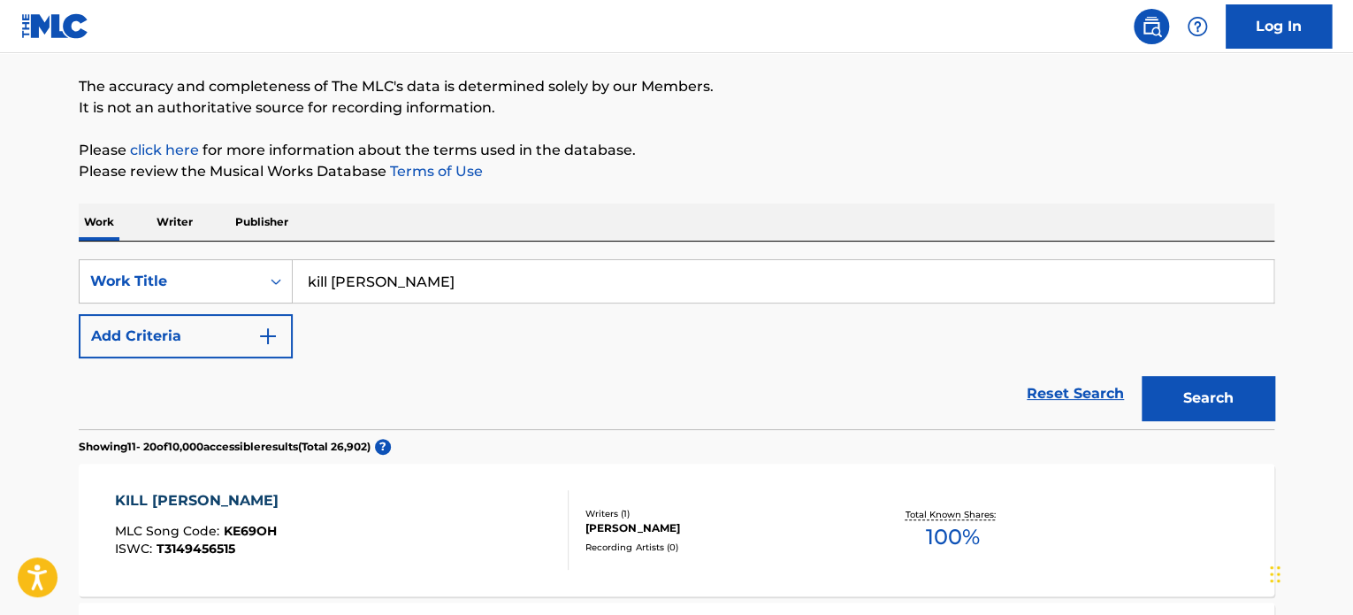
click at [416, 263] on input "kill [PERSON_NAME]" at bounding box center [783, 281] width 981 height 42
click at [1142, 376] on button "Search" at bounding box center [1208, 398] width 133 height 44
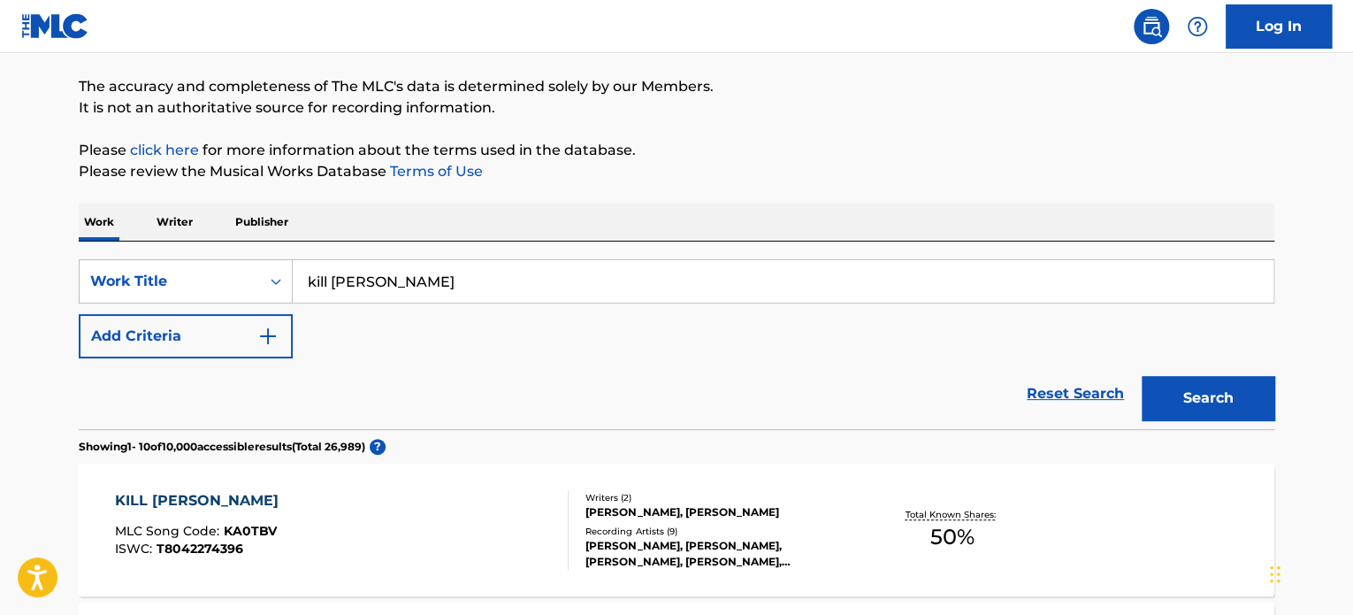
type input "kill [PERSON_NAME]"
click at [1142, 376] on button "Search" at bounding box center [1208, 398] width 133 height 44
click at [180, 227] on p "Writer" at bounding box center [174, 221] width 47 height 37
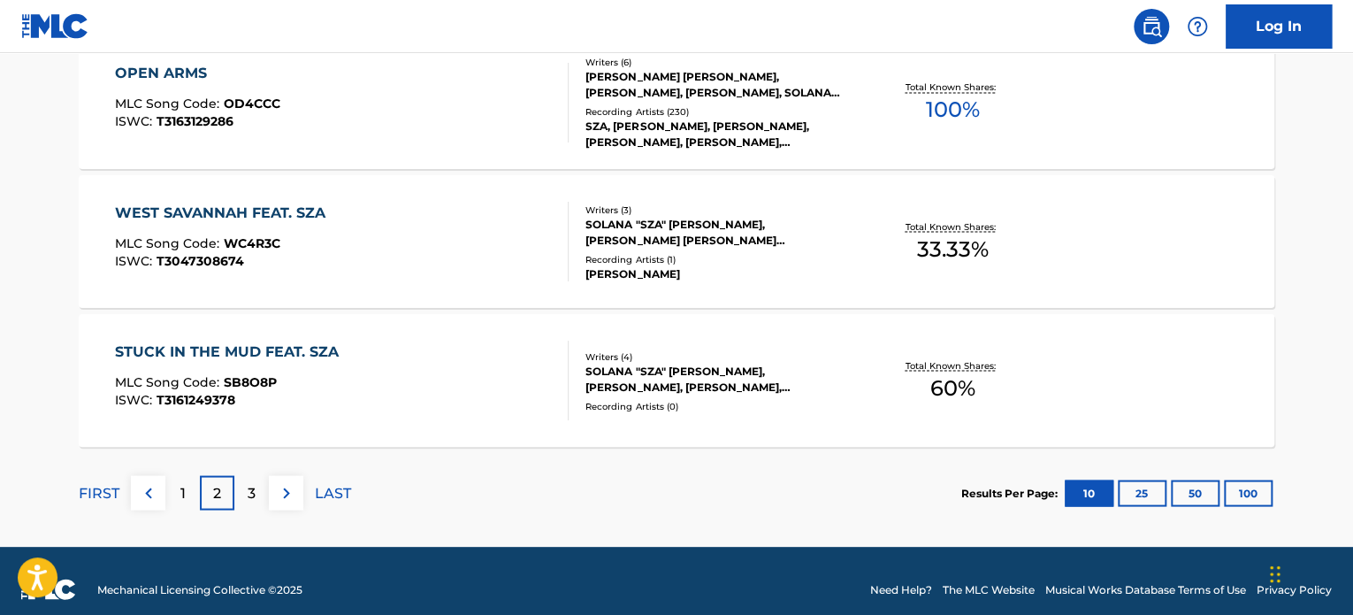
scroll to position [1549, 0]
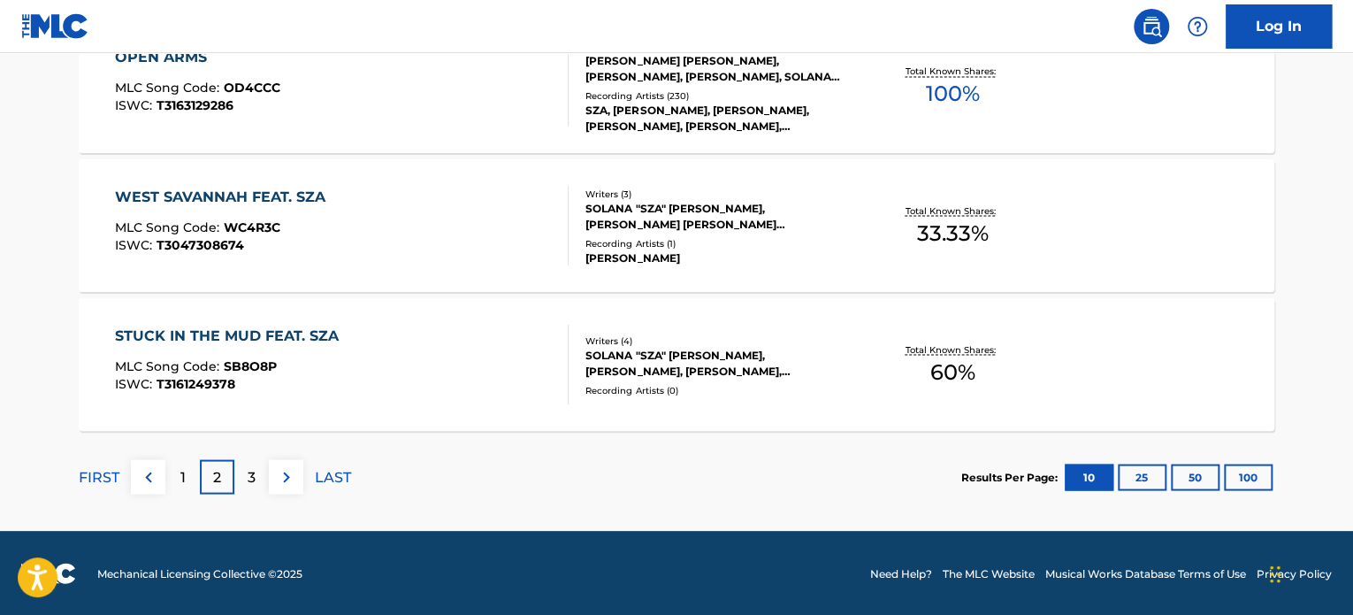
click at [1149, 480] on button "25" at bounding box center [1142, 476] width 49 height 27
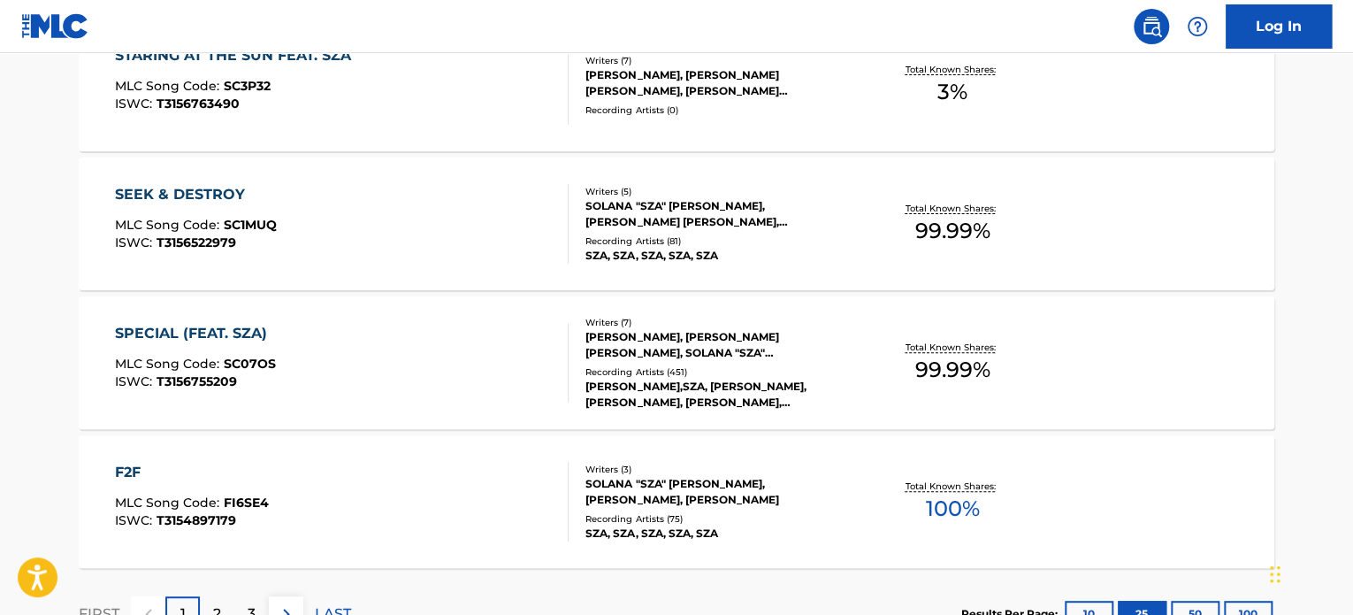
scroll to position [3632, 0]
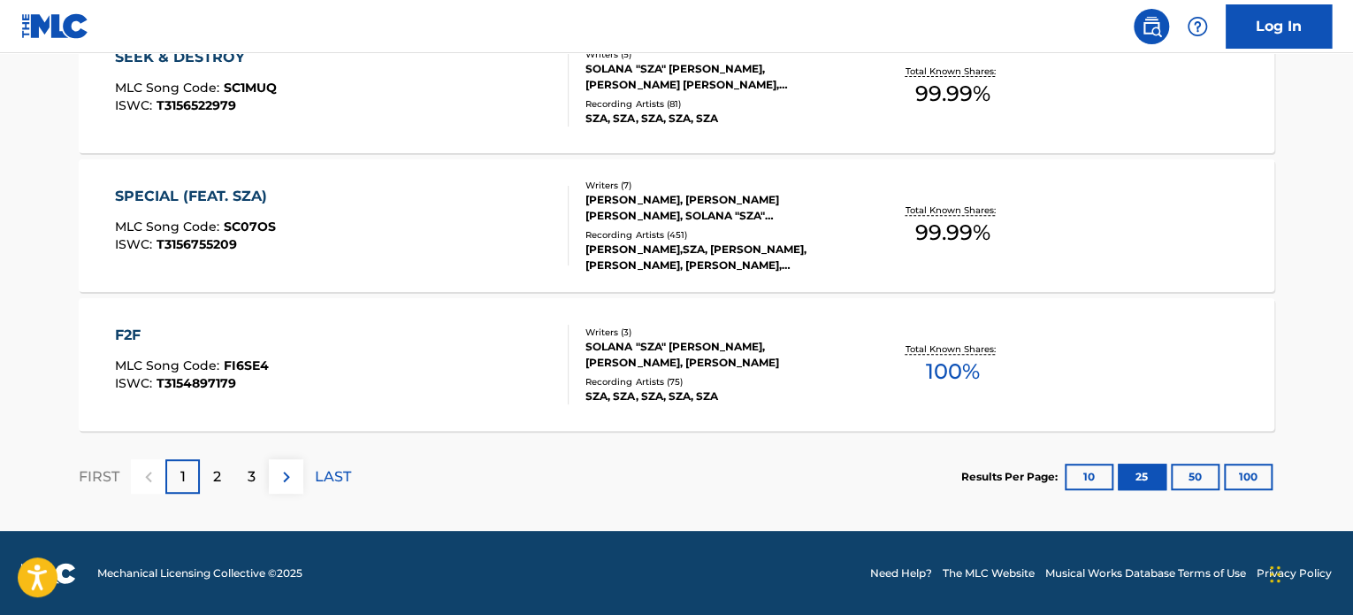
click at [231, 473] on div "2" at bounding box center [217, 476] width 34 height 34
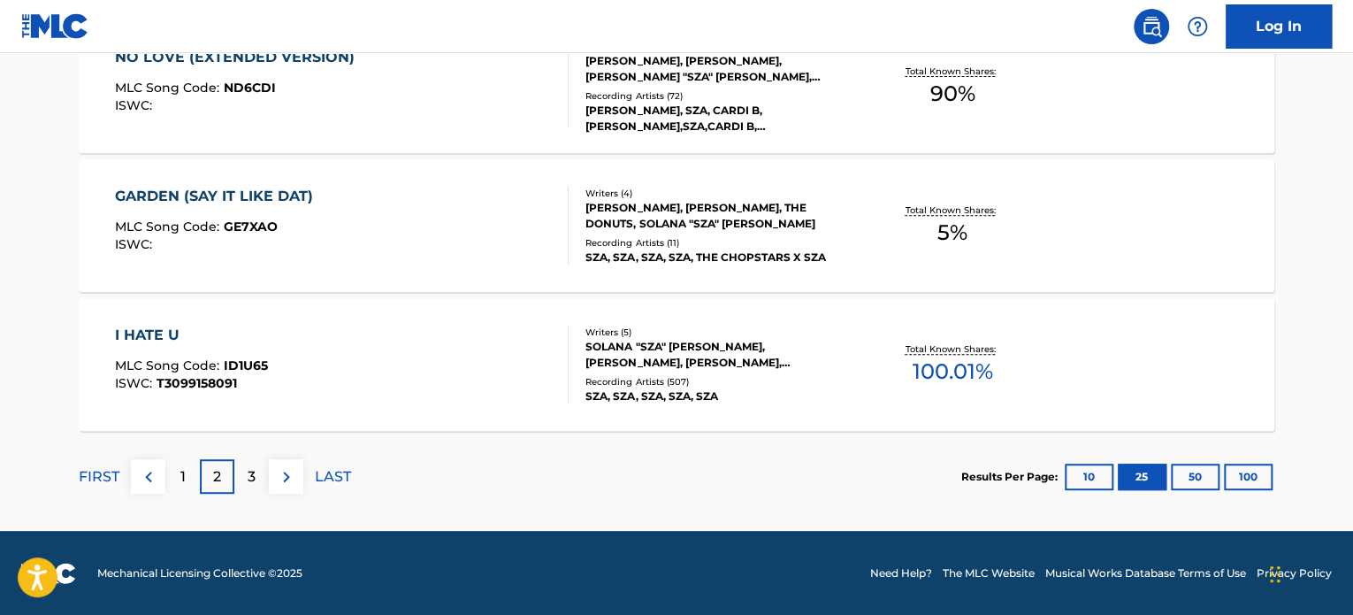
click at [257, 470] on div "3" at bounding box center [251, 476] width 34 height 34
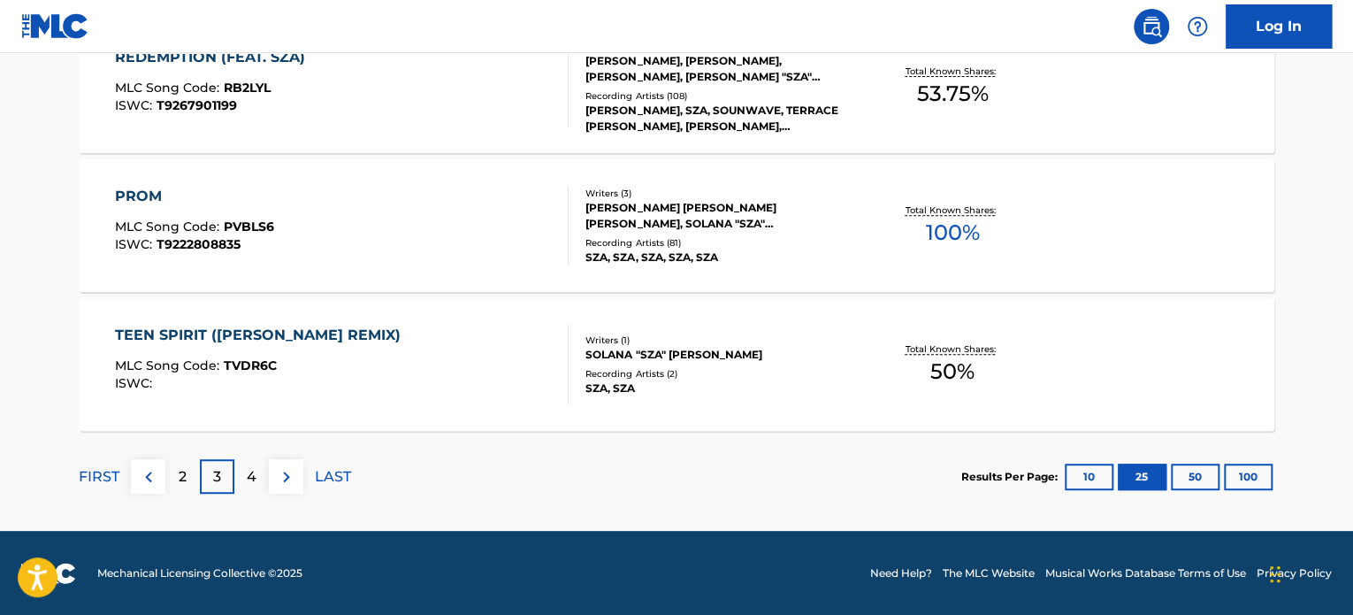
click at [103, 473] on p "FIRST" at bounding box center [99, 476] width 41 height 21
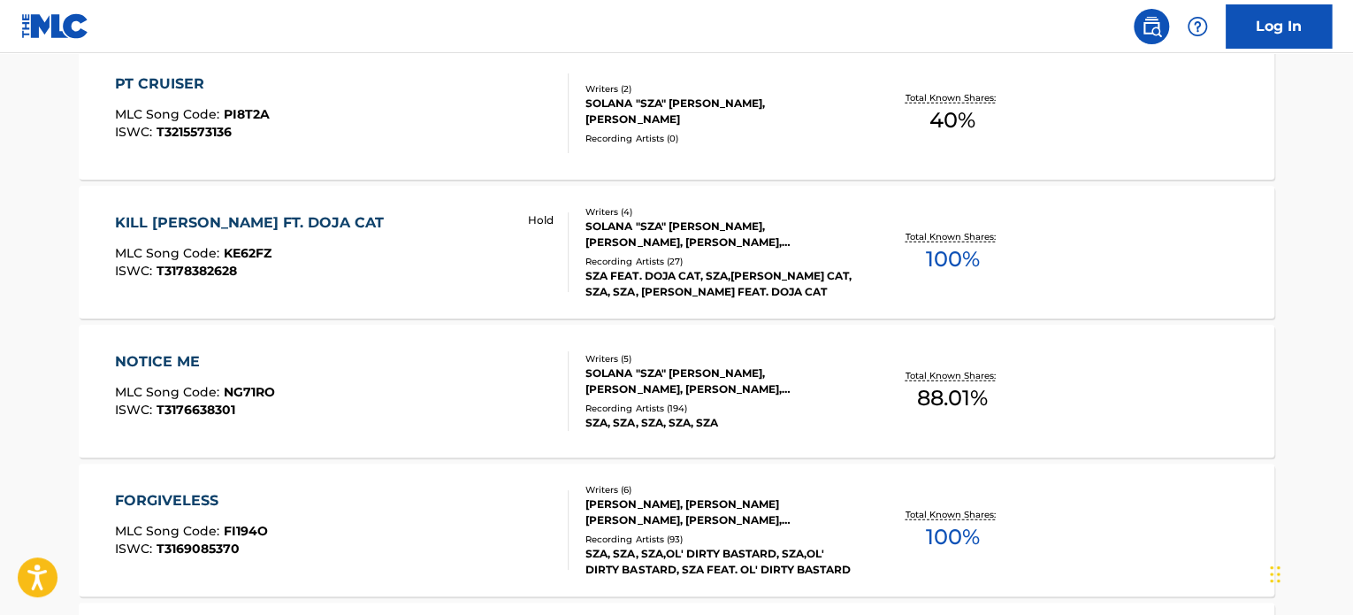
scroll to position [2040, 0]
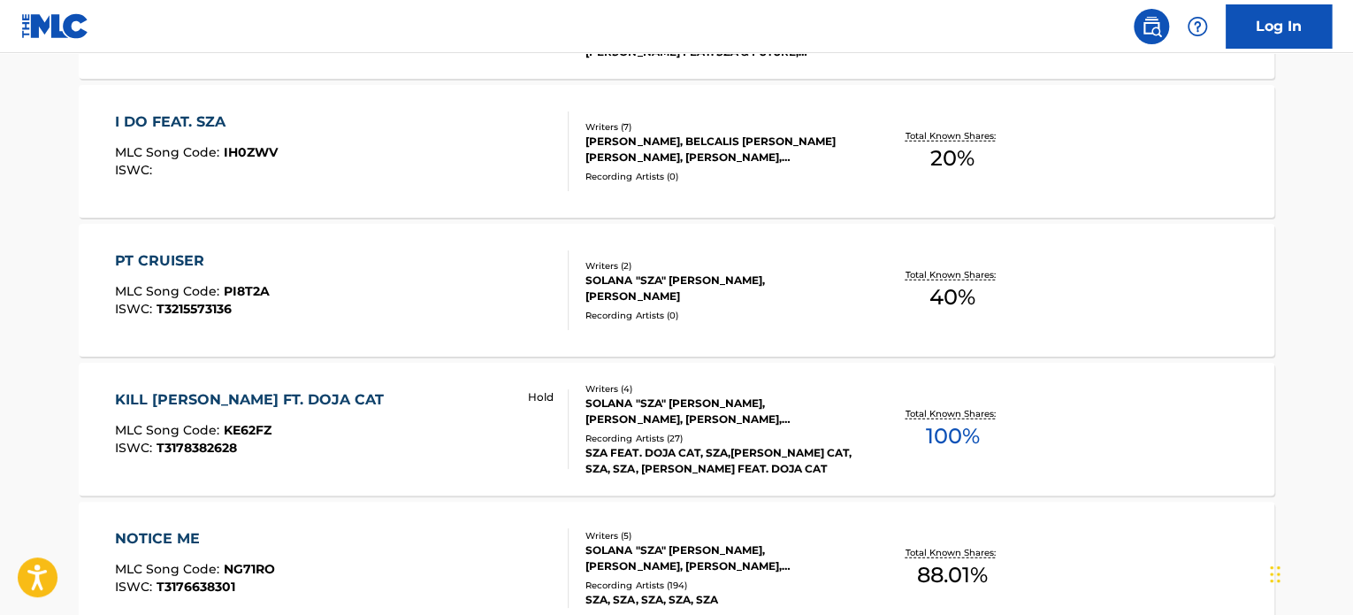
click at [268, 401] on div "KILL [PERSON_NAME] FT. DOJA CAT" at bounding box center [254, 399] width 278 height 21
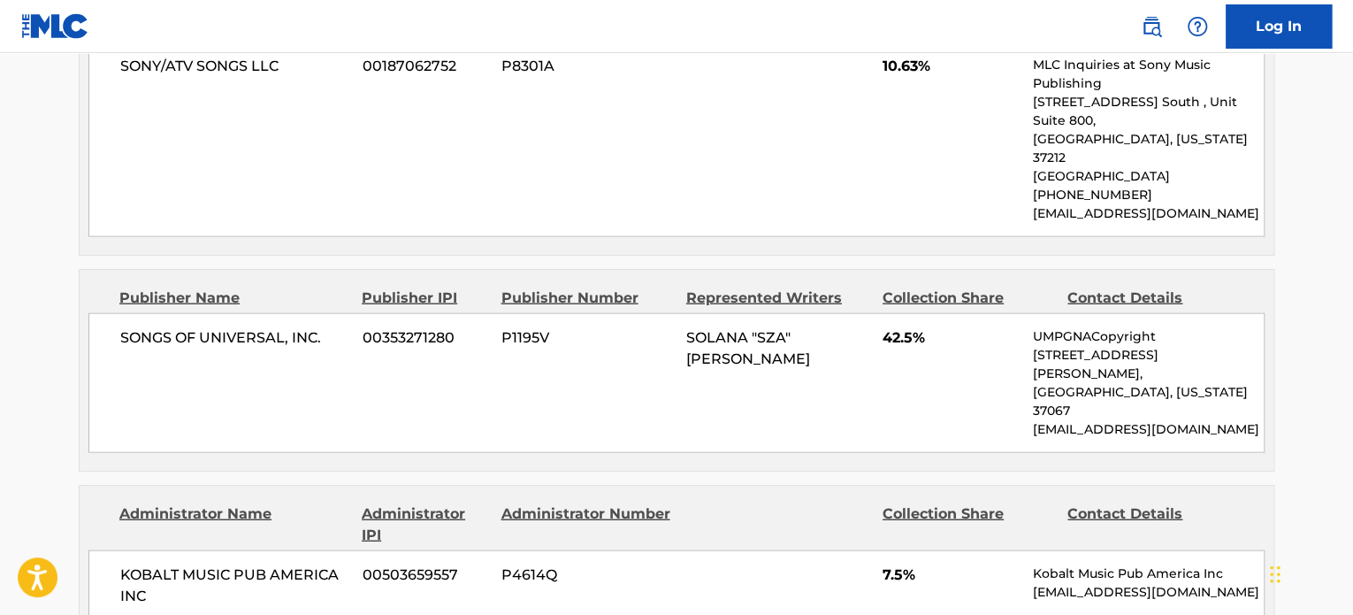
scroll to position [1857, 0]
